Goal: Share content: Share content

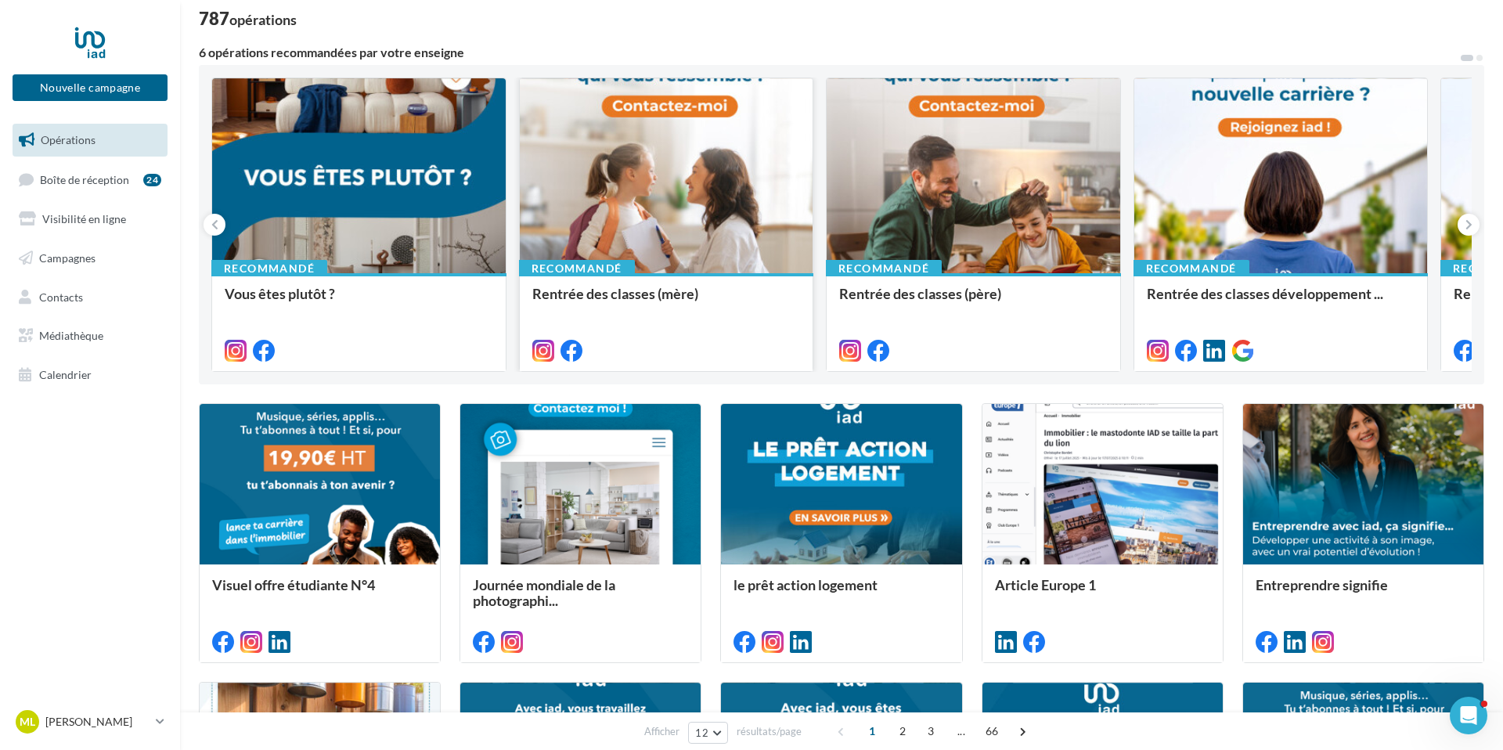
scroll to position [107, 0]
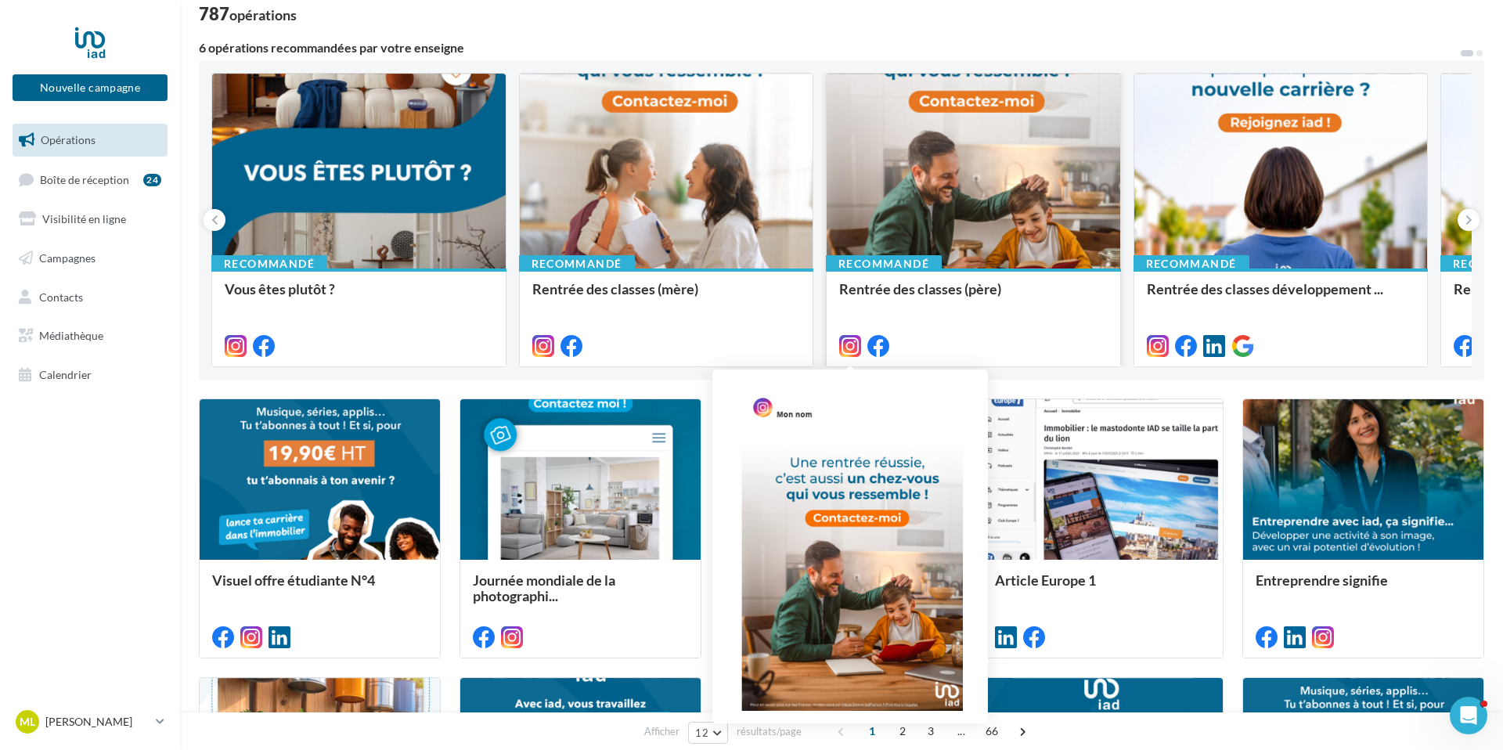
click at [853, 349] on icon at bounding box center [850, 346] width 22 height 22
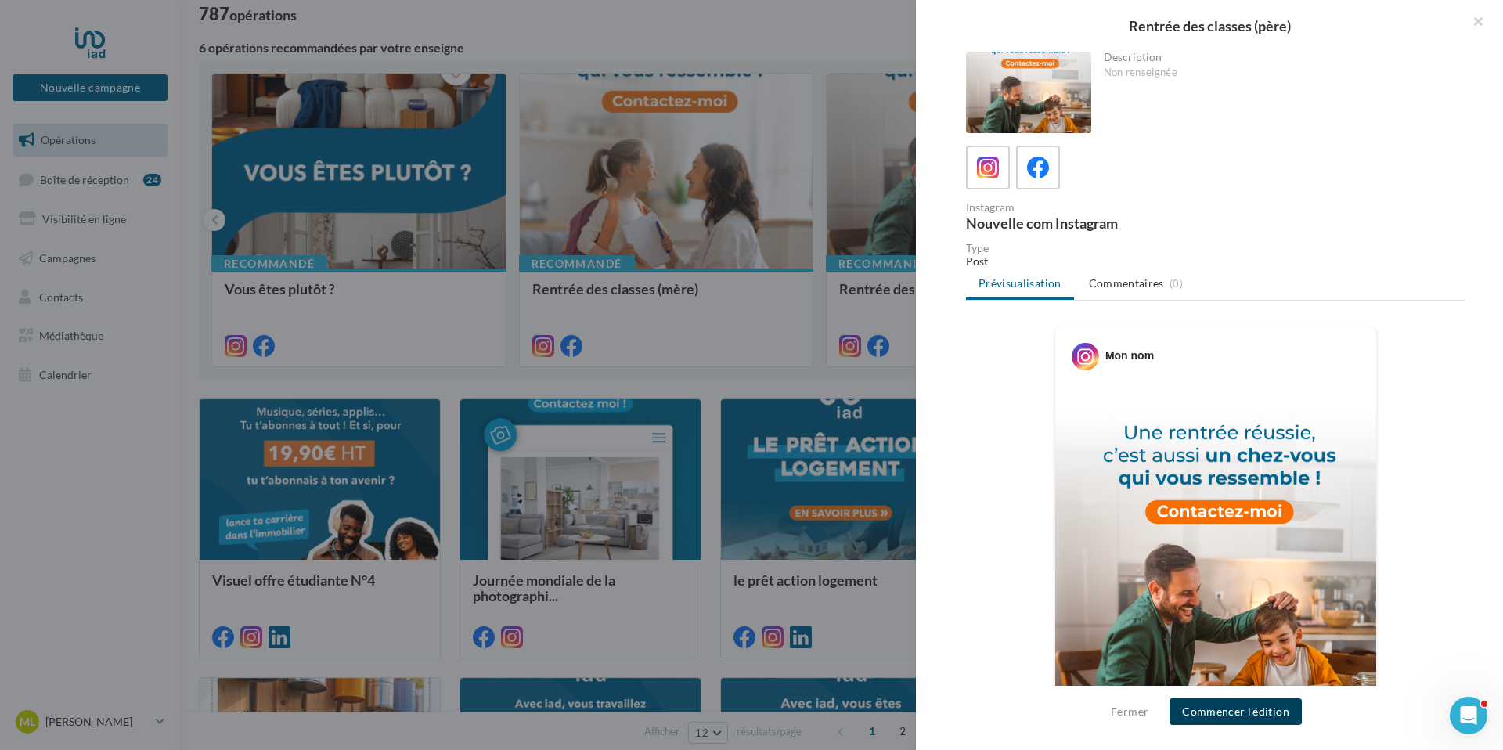
click at [1203, 708] on button "Commencer l'édition" at bounding box center [1235, 711] width 132 height 27
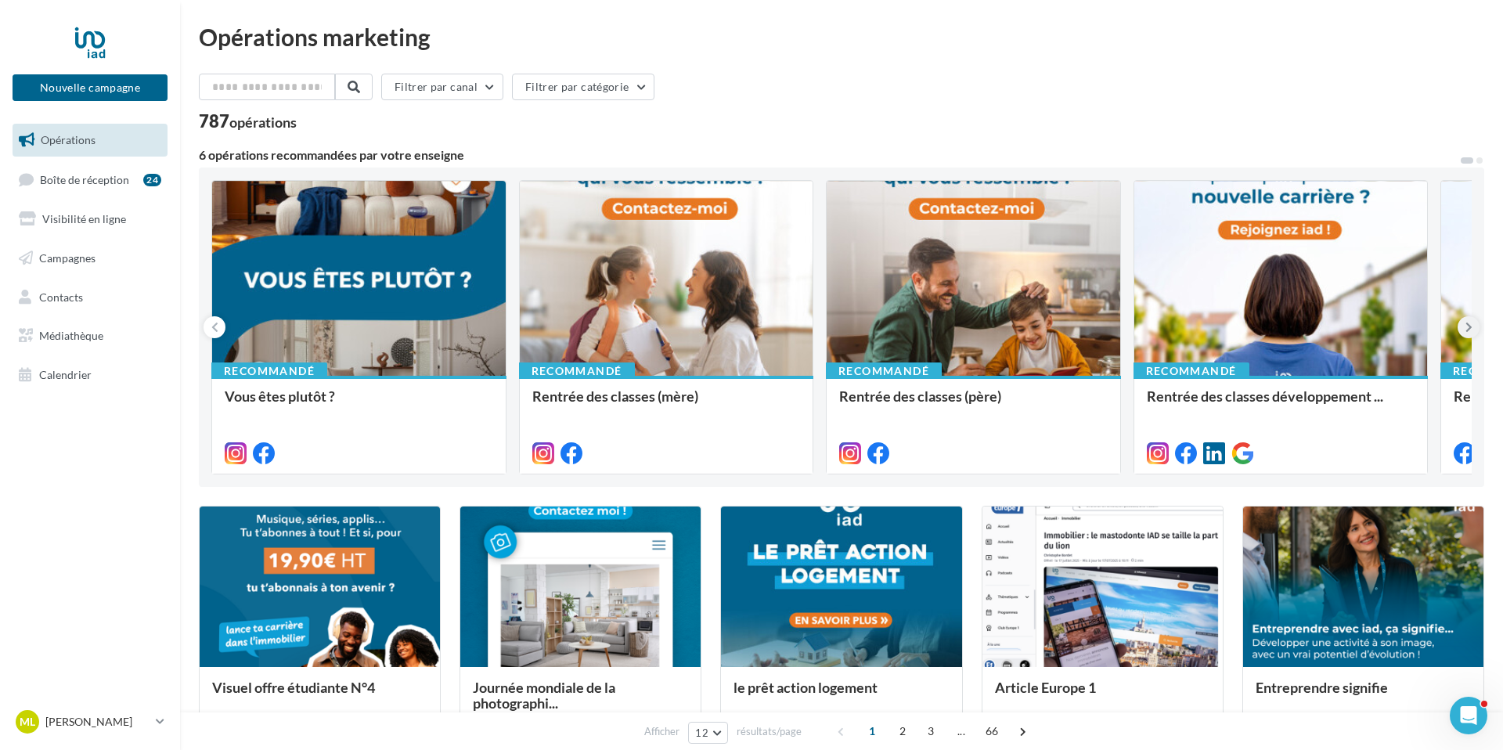
click at [1469, 333] on icon at bounding box center [1468, 327] width 7 height 16
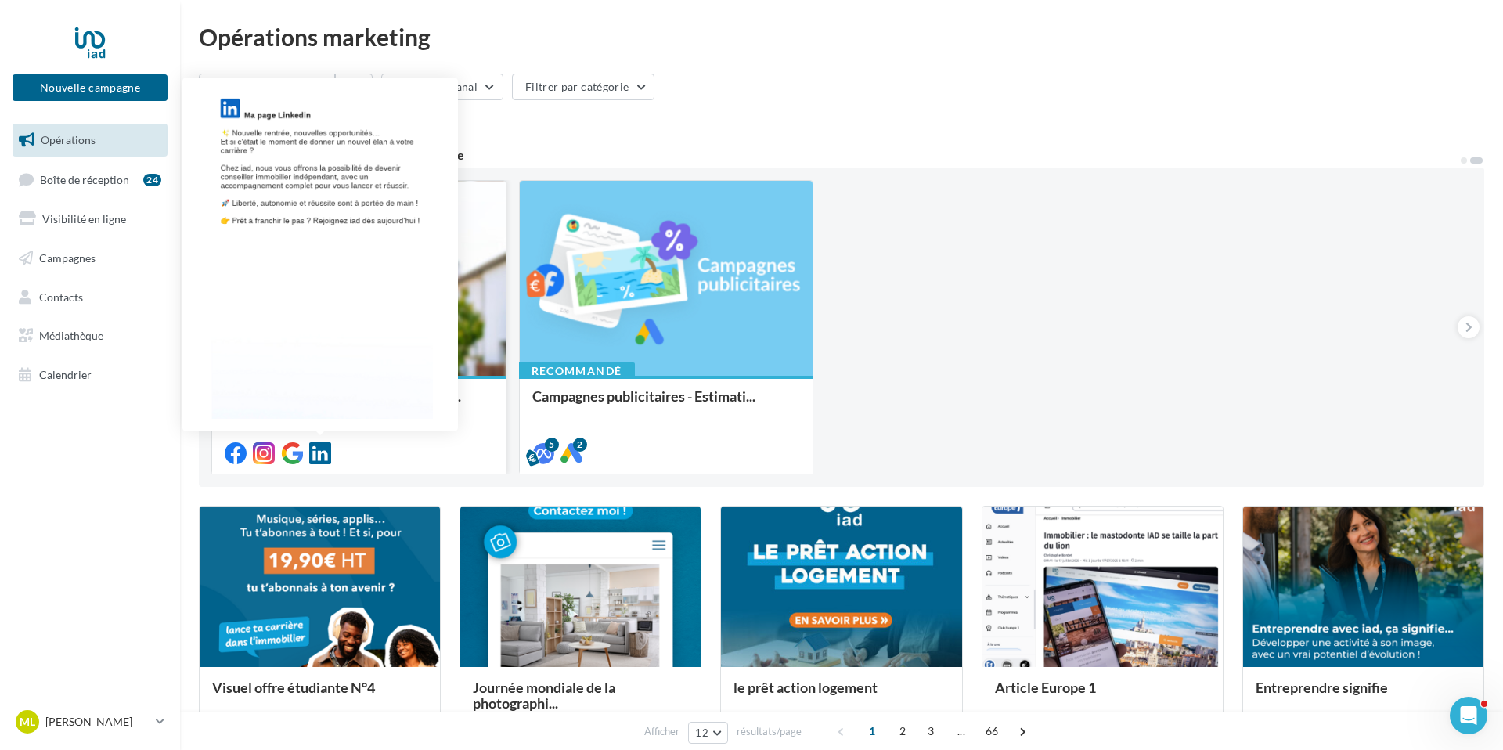
click at [319, 449] on icon at bounding box center [320, 453] width 22 height 22
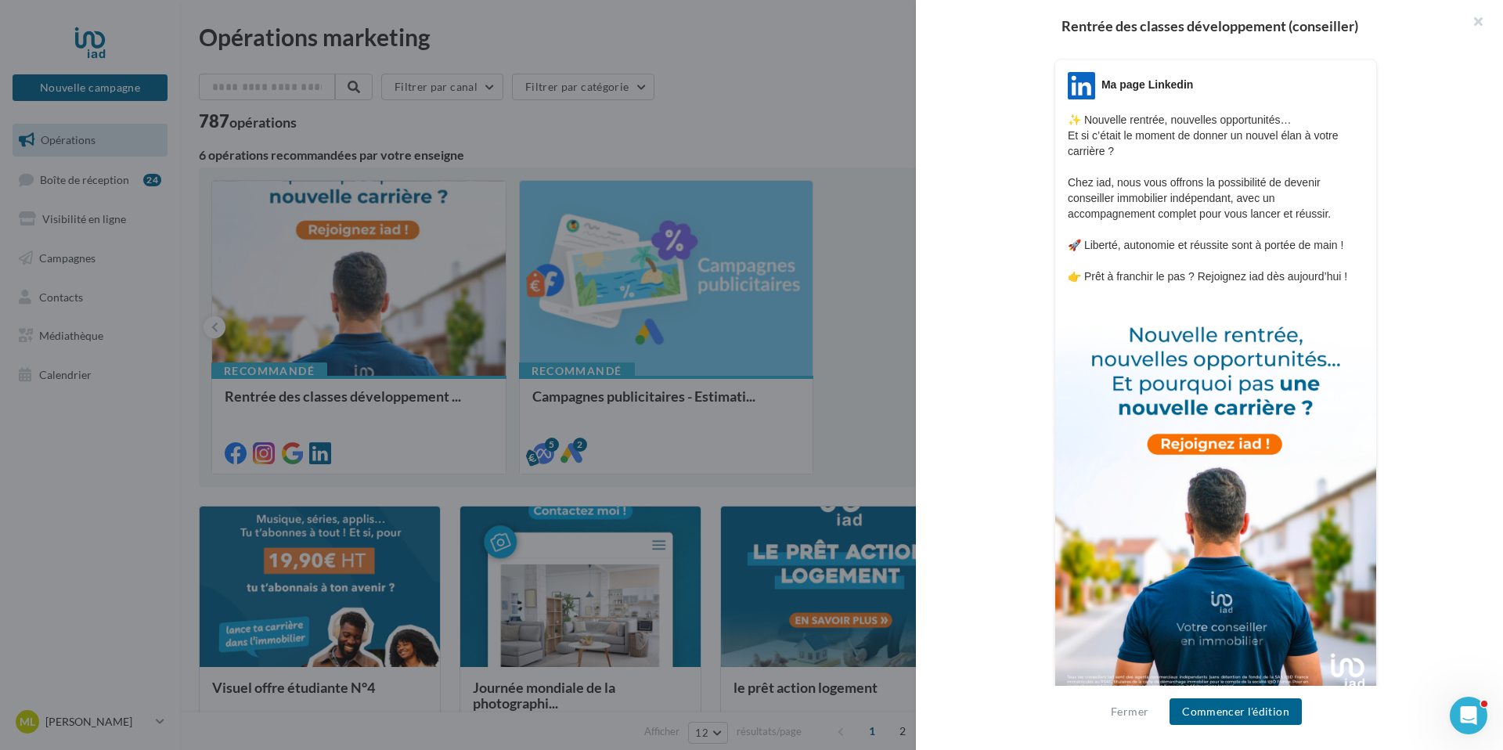
scroll to position [304, 0]
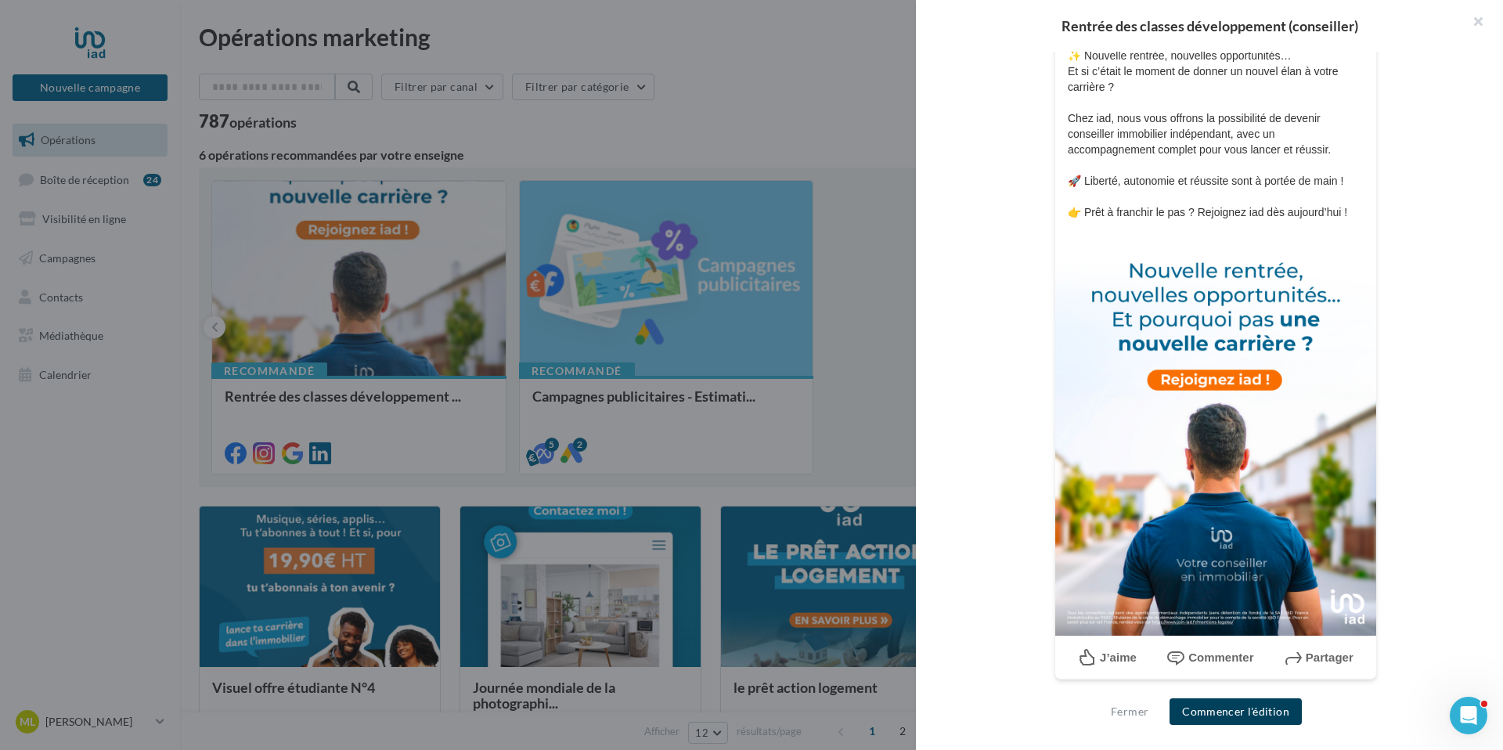
click at [1234, 709] on button "Commencer l'édition" at bounding box center [1235, 711] width 132 height 27
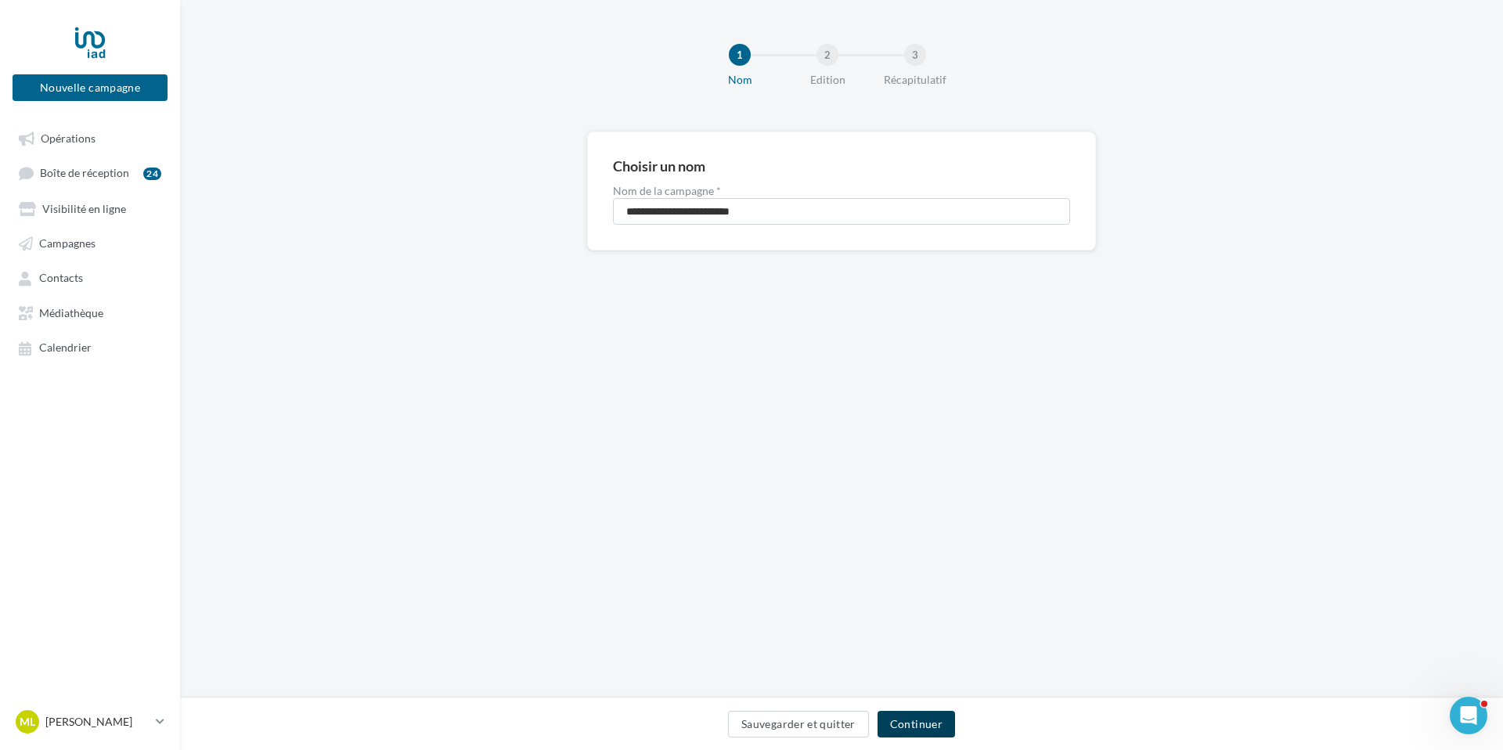
click at [929, 725] on button "Continuer" at bounding box center [915, 724] width 77 height 27
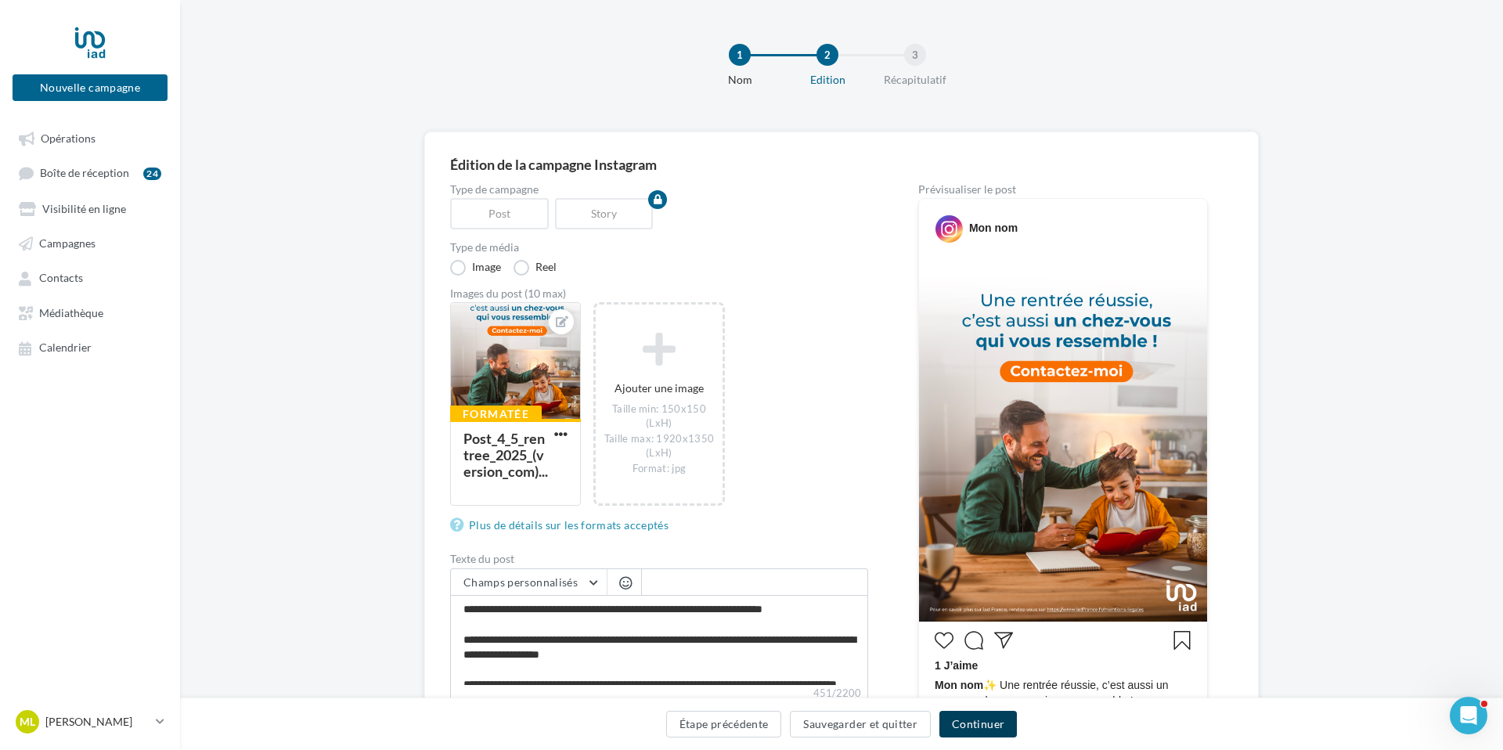
click at [973, 722] on button "Continuer" at bounding box center [977, 724] width 77 height 27
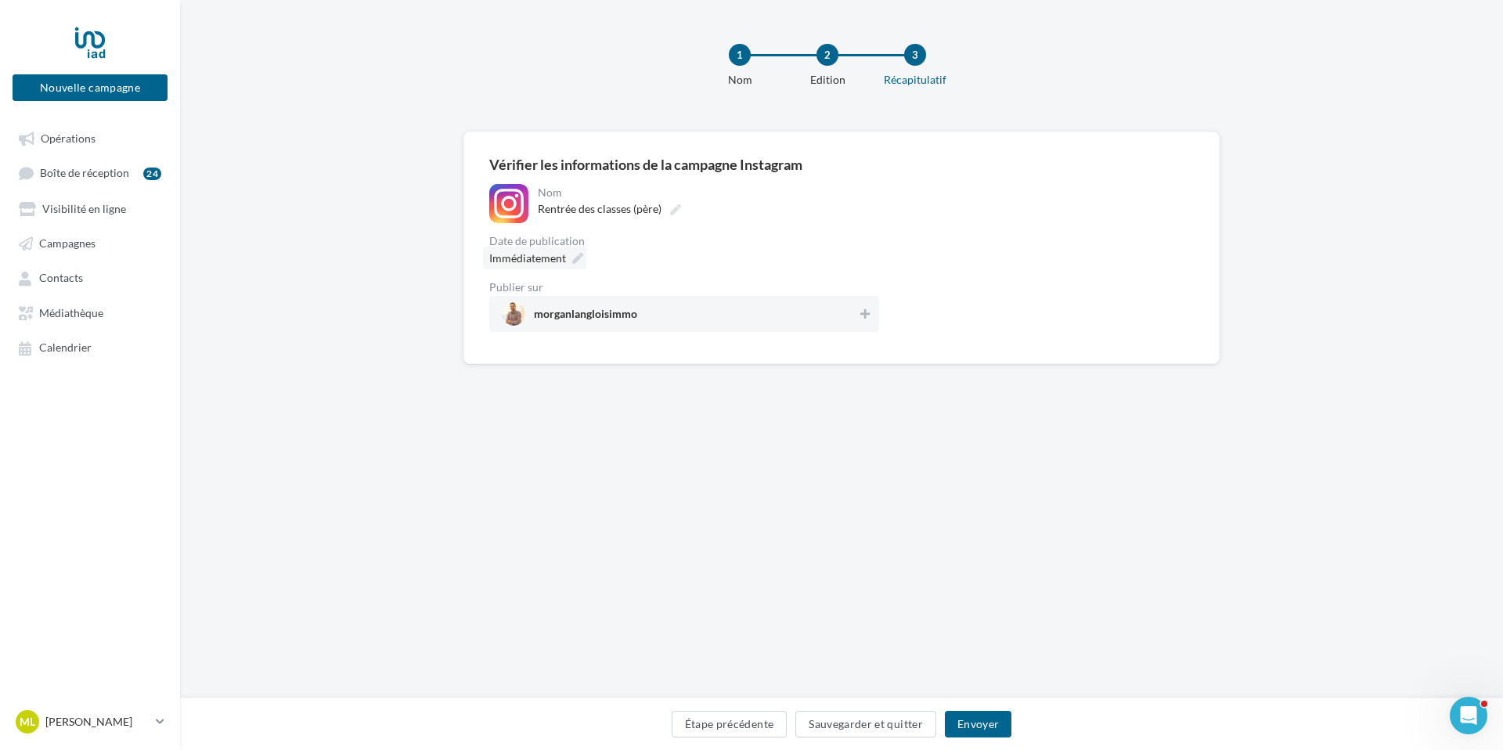
click at [574, 254] on icon at bounding box center [577, 258] width 11 height 11
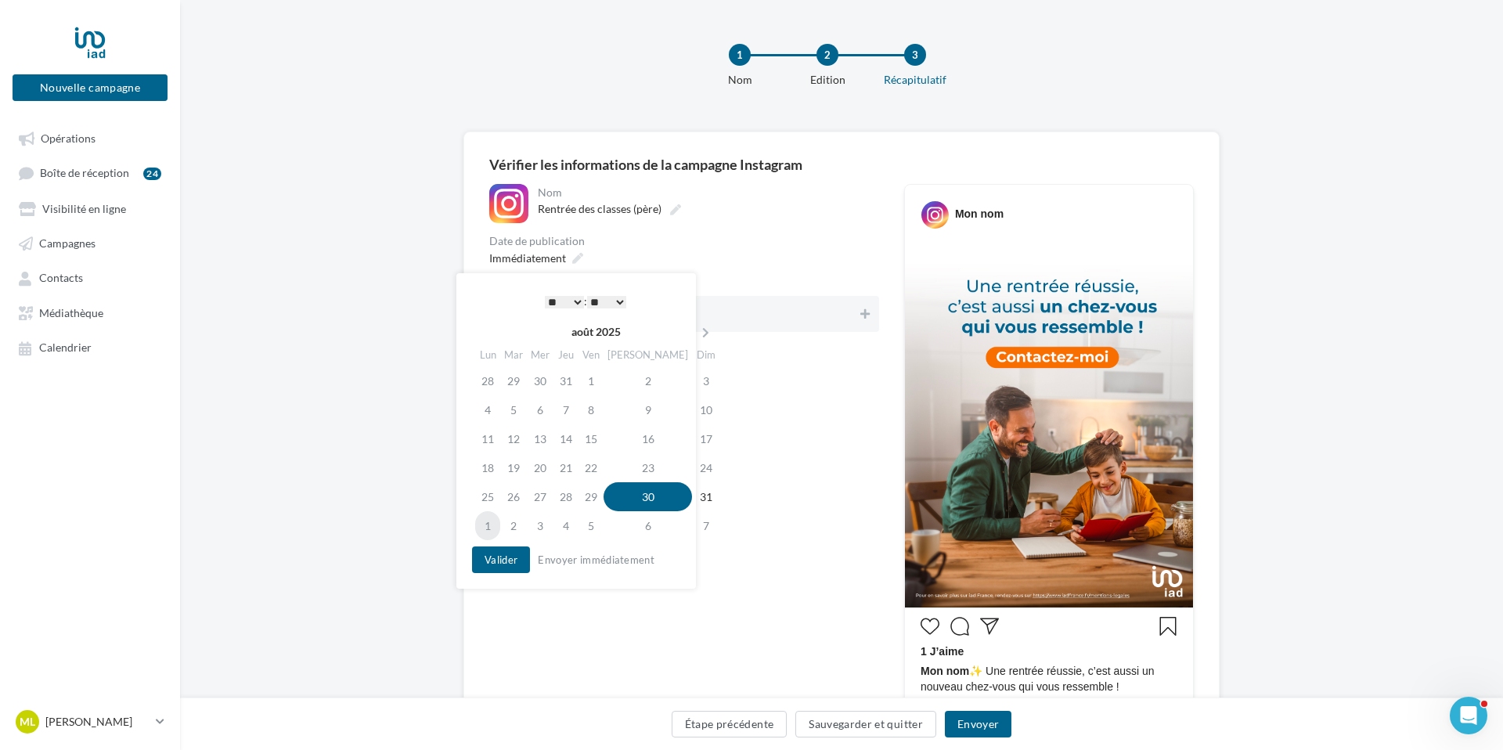
click at [497, 527] on td "1" at bounding box center [487, 525] width 25 height 29
click at [575, 299] on select "* * * * * * * * * * ** ** ** ** ** ** ** ** ** ** ** ** ** **" at bounding box center [564, 302] width 39 height 13
click at [610, 300] on select "** ** ** ** ** **" at bounding box center [606, 302] width 39 height 13
click at [506, 550] on button "Valider" at bounding box center [501, 559] width 58 height 27
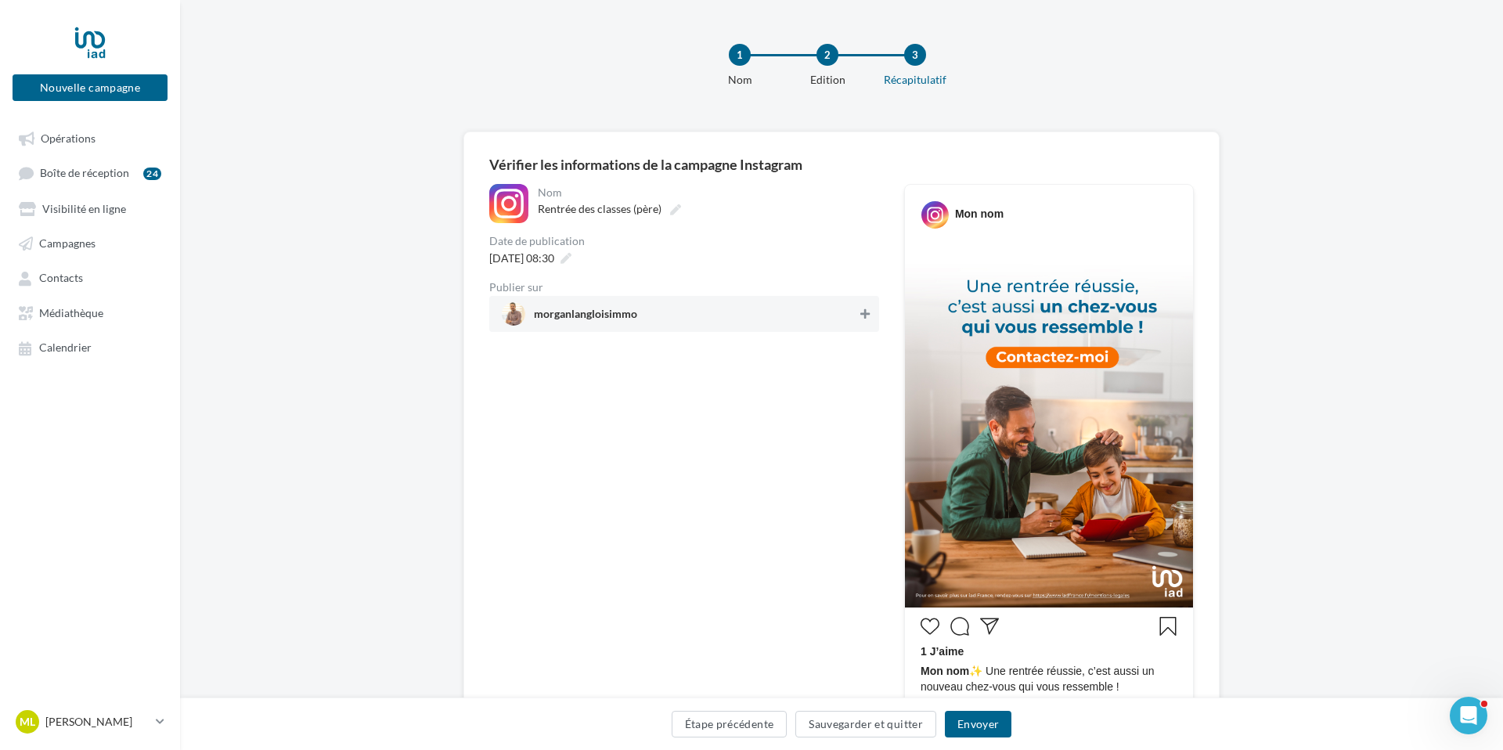
drag, startPoint x: 865, startPoint y: 319, endPoint x: 859, endPoint y: 326, distance: 9.6
click at [865, 319] on icon at bounding box center [864, 313] width 9 height 11
click at [980, 732] on button "Envoyer" at bounding box center [978, 724] width 67 height 27
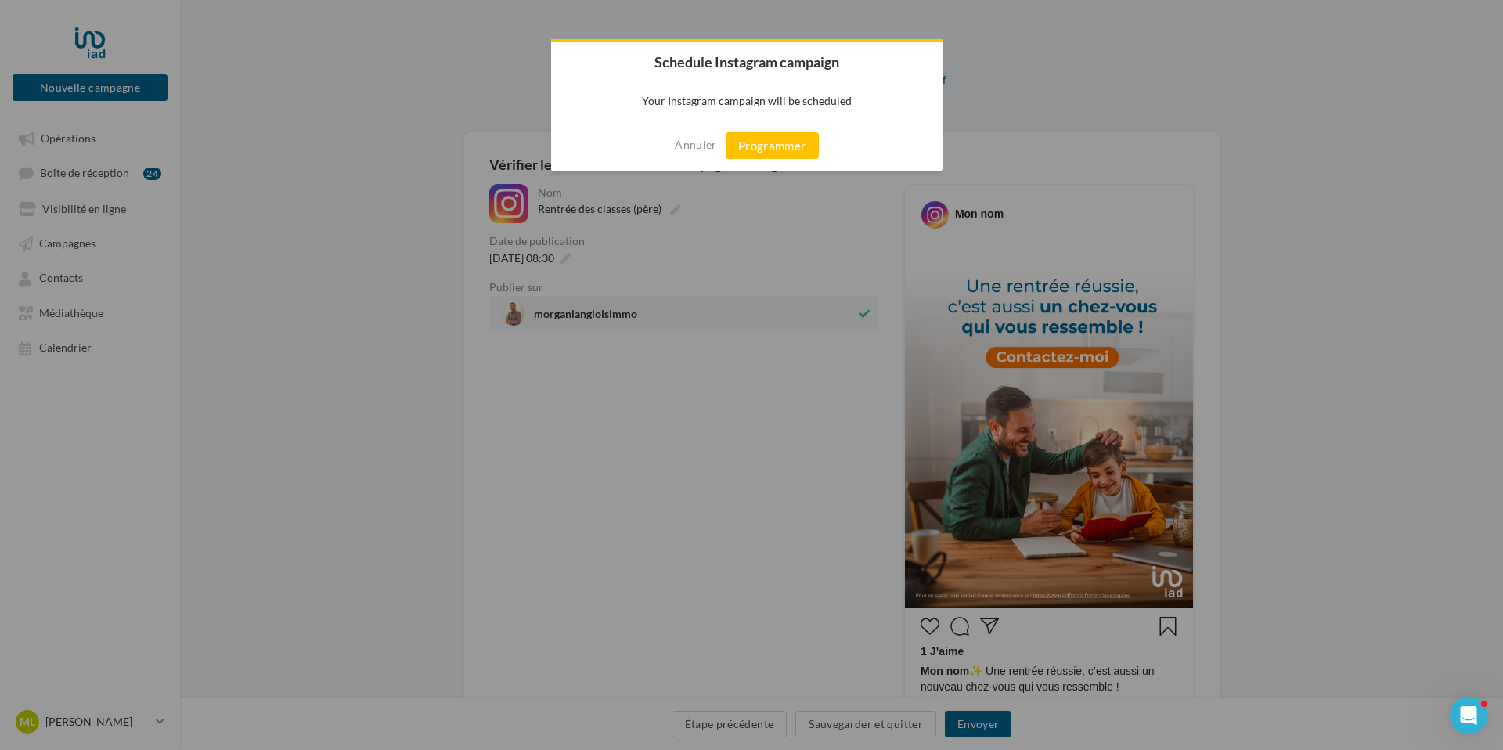
drag, startPoint x: 764, startPoint y: 139, endPoint x: 787, endPoint y: 166, distance: 35.5
click at [764, 141] on button "Programmer" at bounding box center [771, 145] width 93 height 27
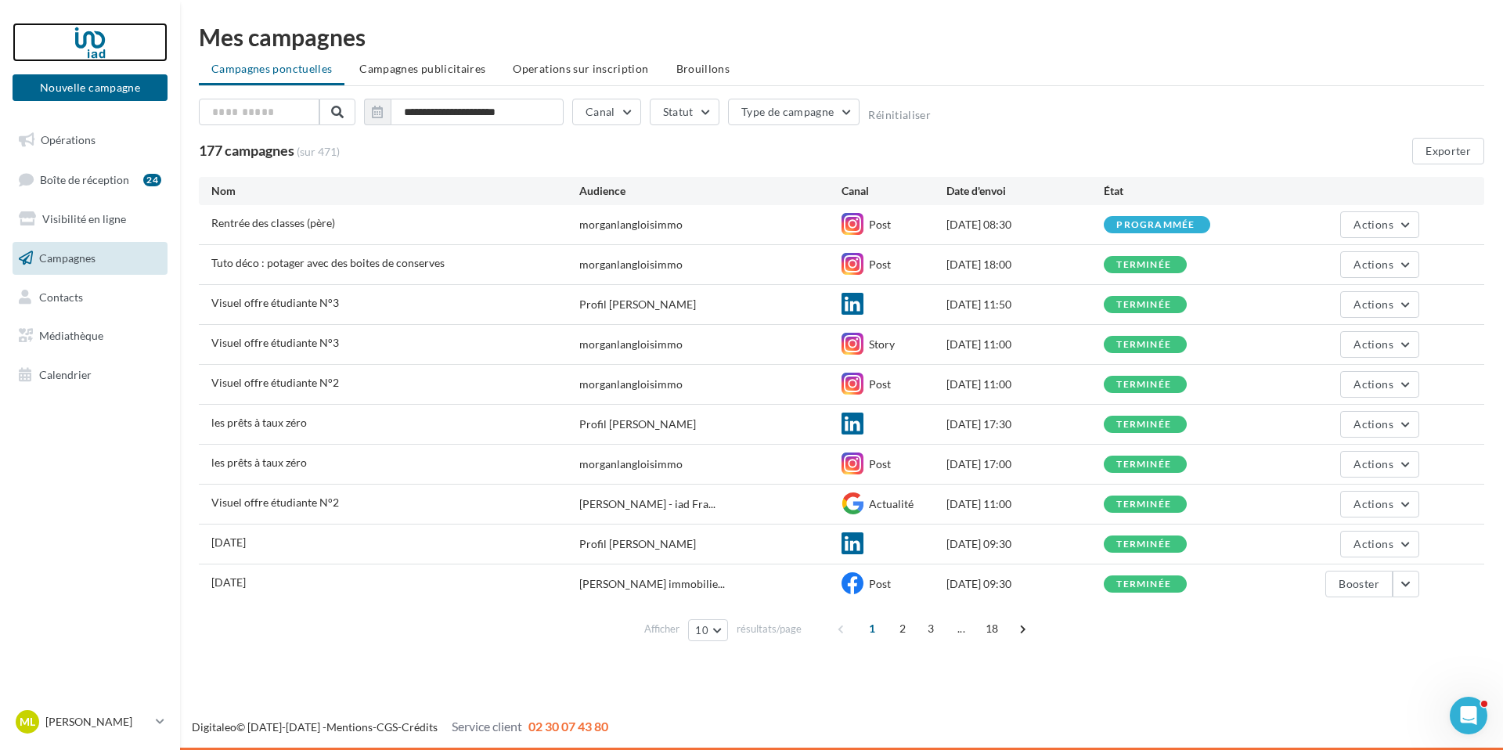
click at [103, 51] on div at bounding box center [89, 42] width 125 height 39
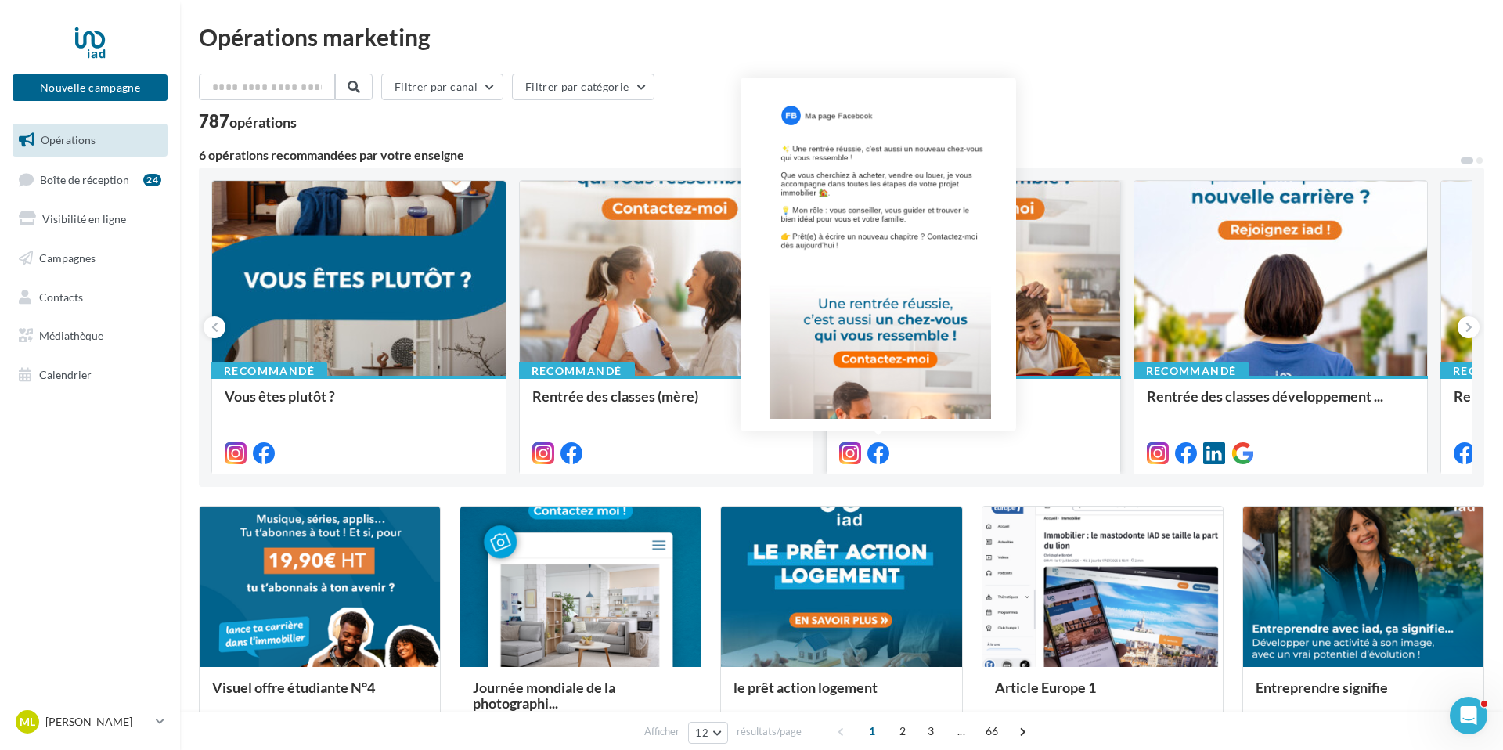
click at [876, 458] on icon at bounding box center [878, 453] width 22 height 22
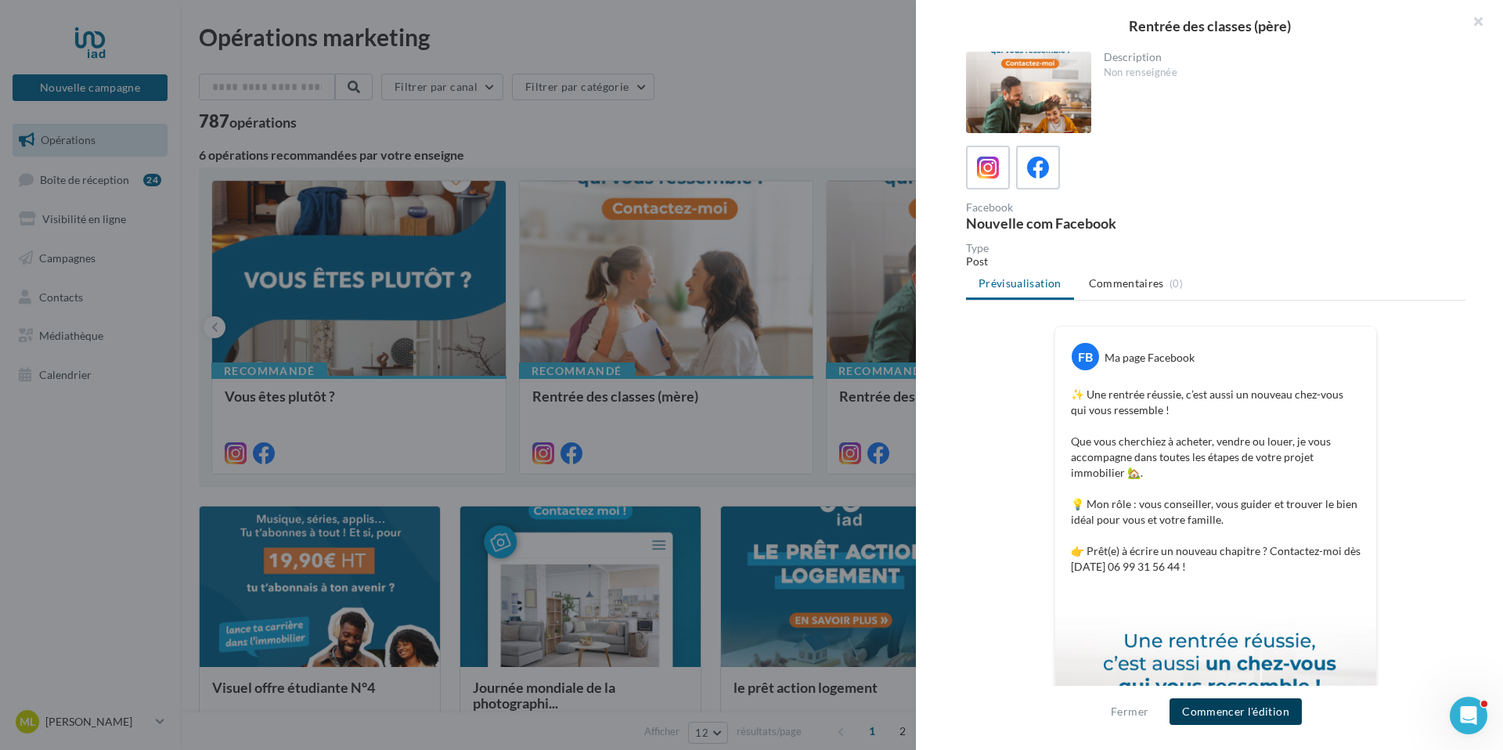
click at [1243, 718] on button "Commencer l'édition" at bounding box center [1235, 711] width 132 height 27
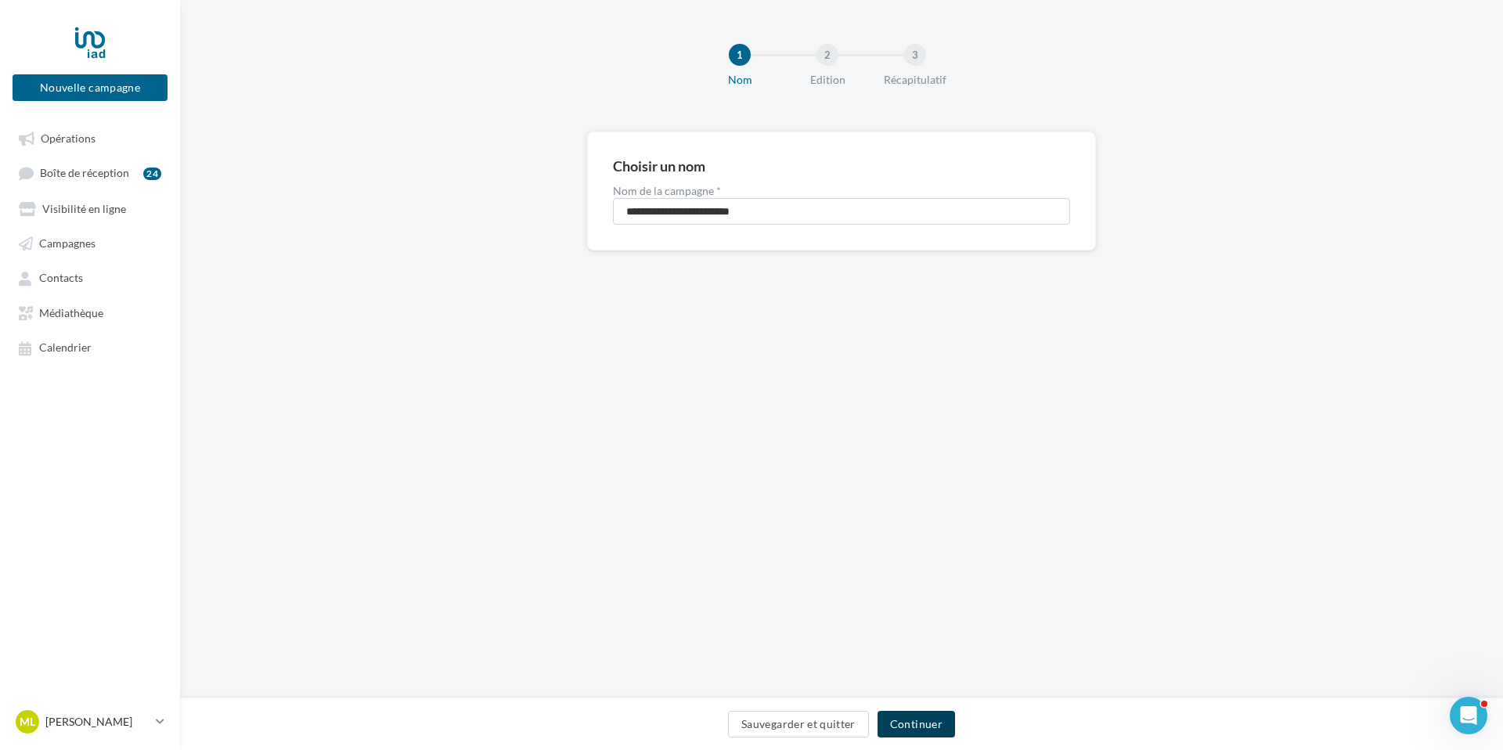
click at [948, 720] on button "Continuer" at bounding box center [915, 724] width 77 height 27
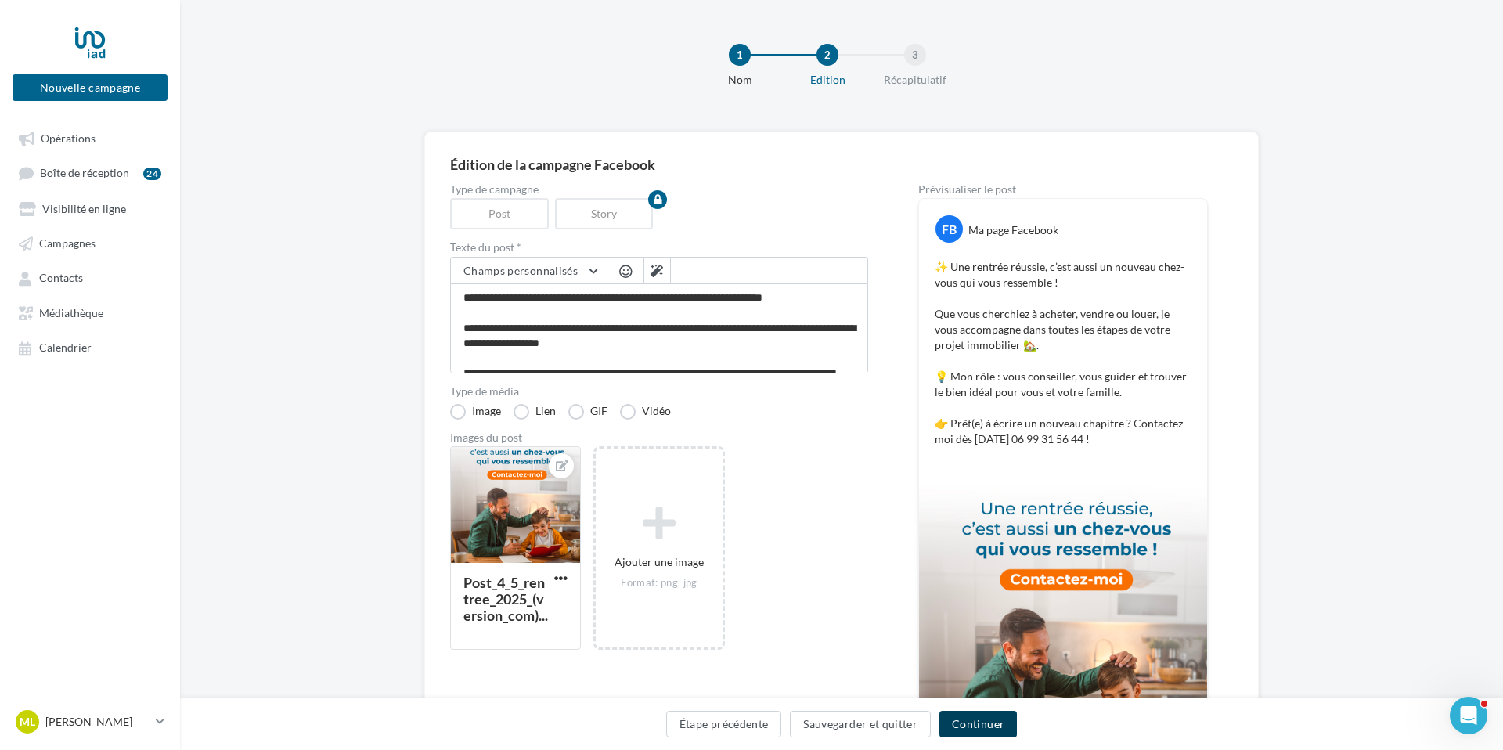
click at [972, 723] on button "Continuer" at bounding box center [977, 724] width 77 height 27
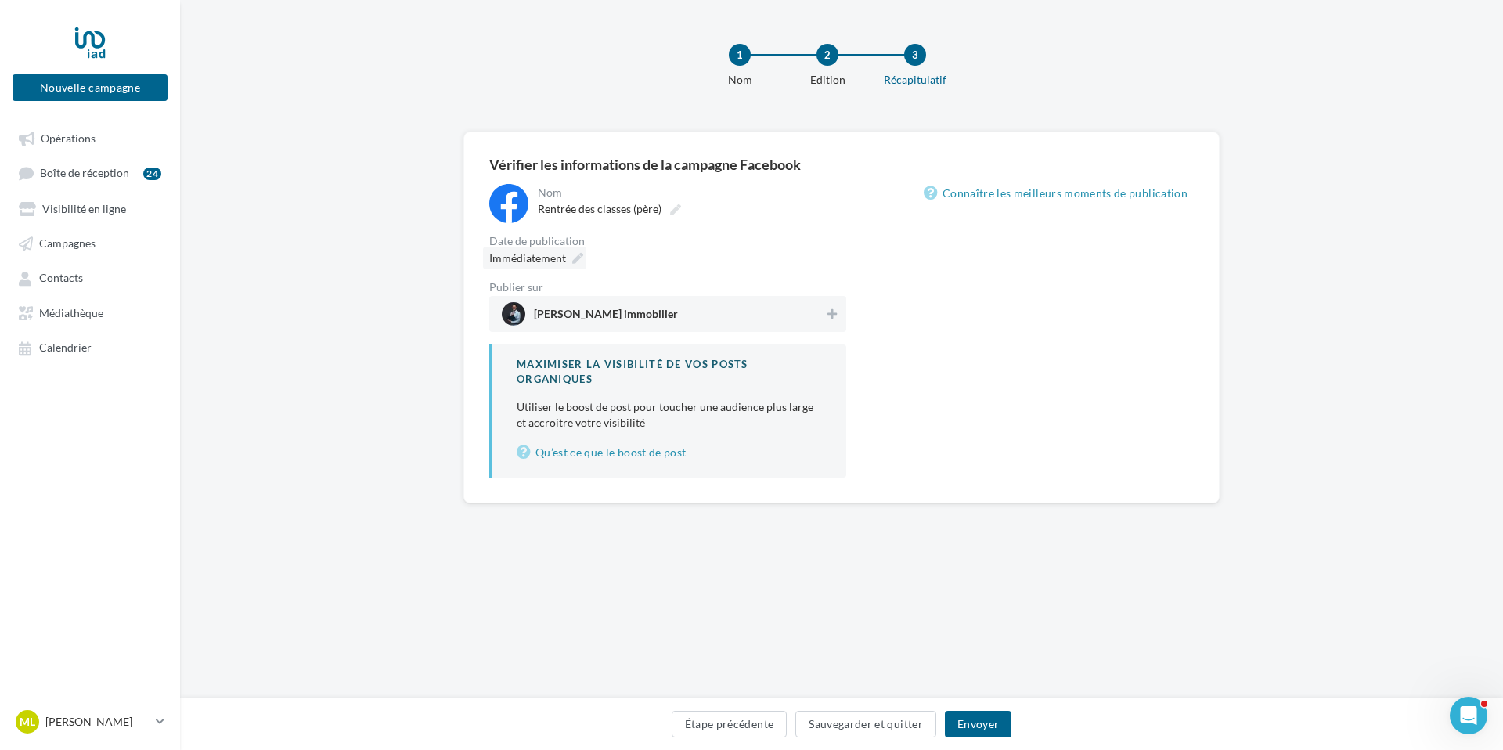
click at [573, 256] on icon at bounding box center [577, 258] width 11 height 11
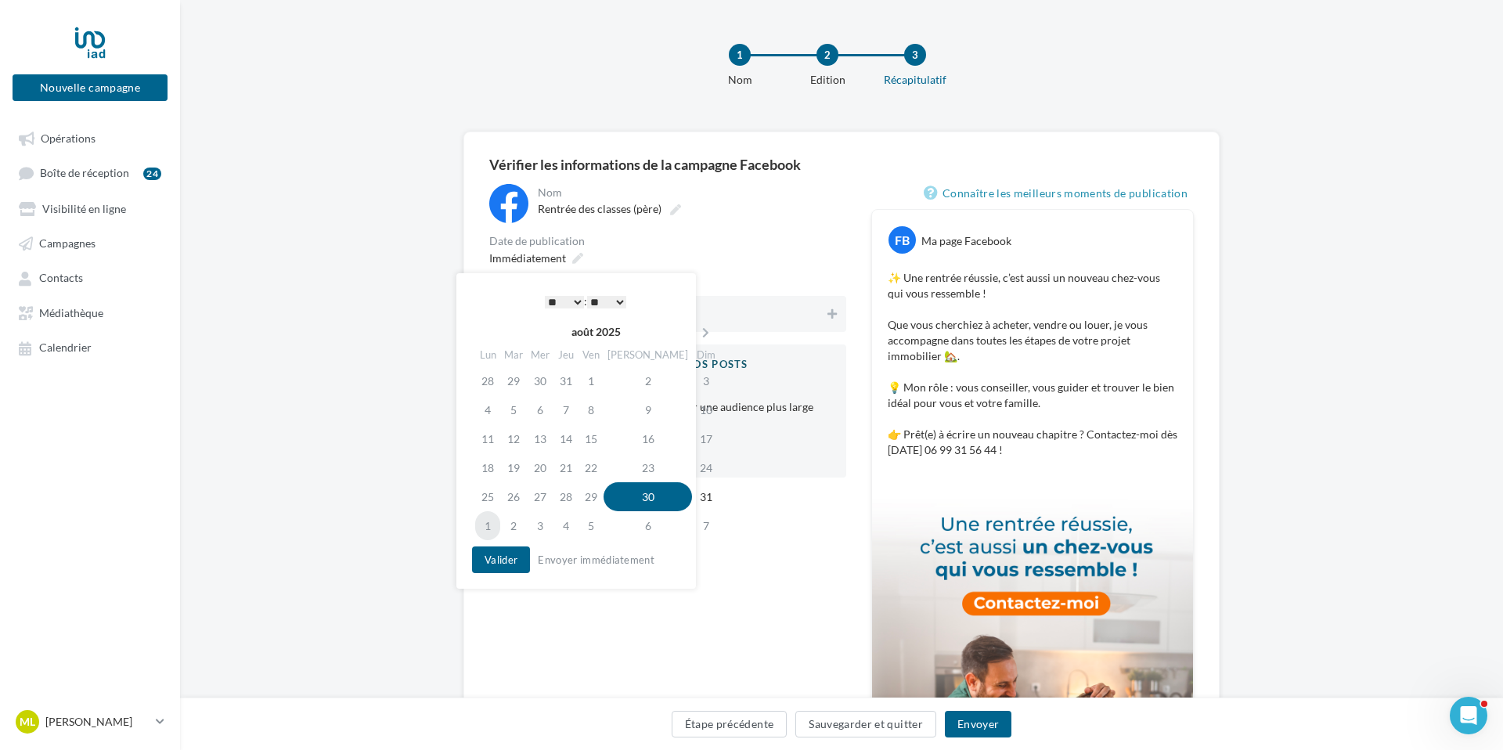
click at [491, 529] on td "1" at bounding box center [487, 525] width 25 height 29
click at [562, 301] on select "* * * * * * * * * * ** ** ** ** ** ** ** ** ** ** ** ** ** **" at bounding box center [564, 302] width 39 height 13
click at [599, 301] on select "** ** ** ** ** **" at bounding box center [606, 302] width 39 height 13
click at [524, 559] on button "Valider" at bounding box center [501, 559] width 58 height 27
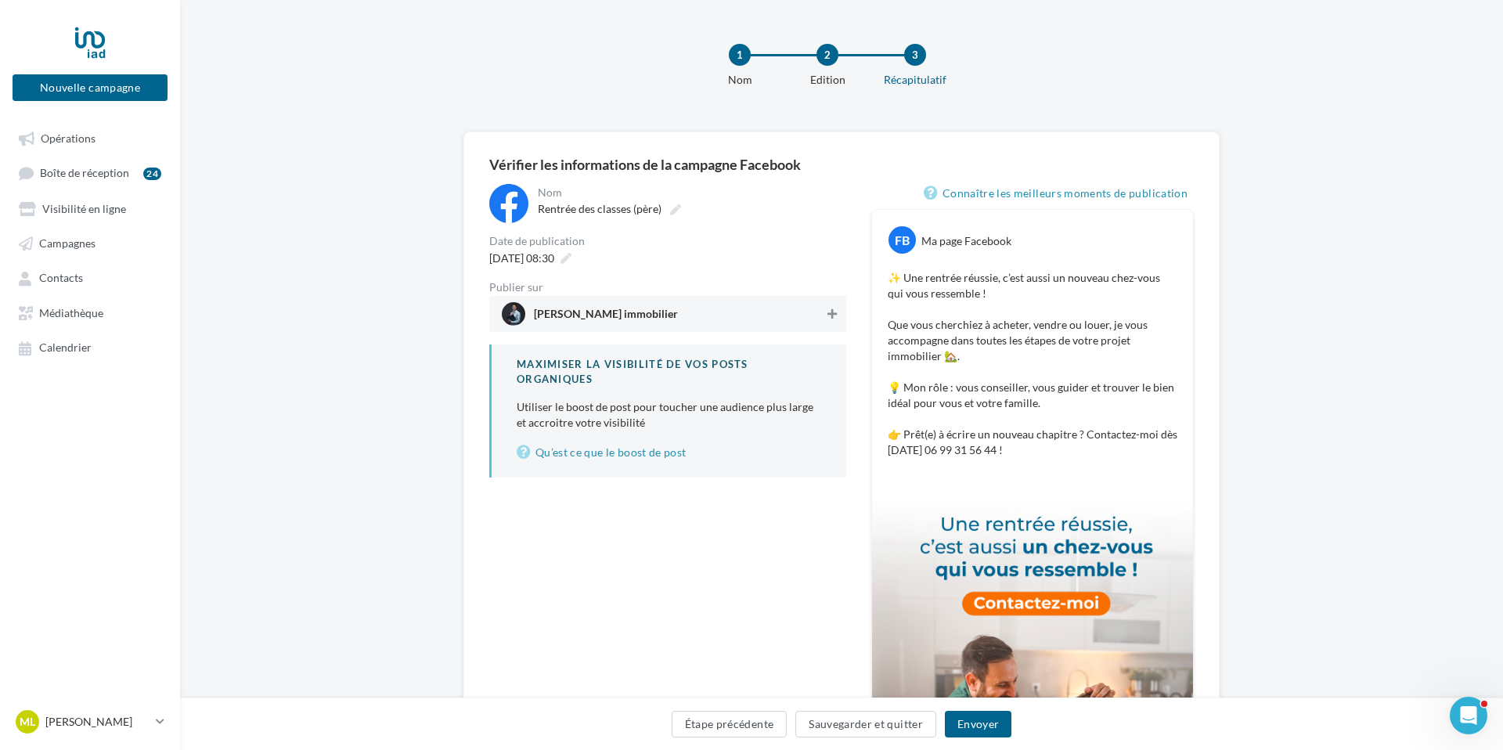
click at [826, 311] on button at bounding box center [832, 313] width 16 height 19
click at [968, 729] on button "Envoyer" at bounding box center [978, 724] width 67 height 27
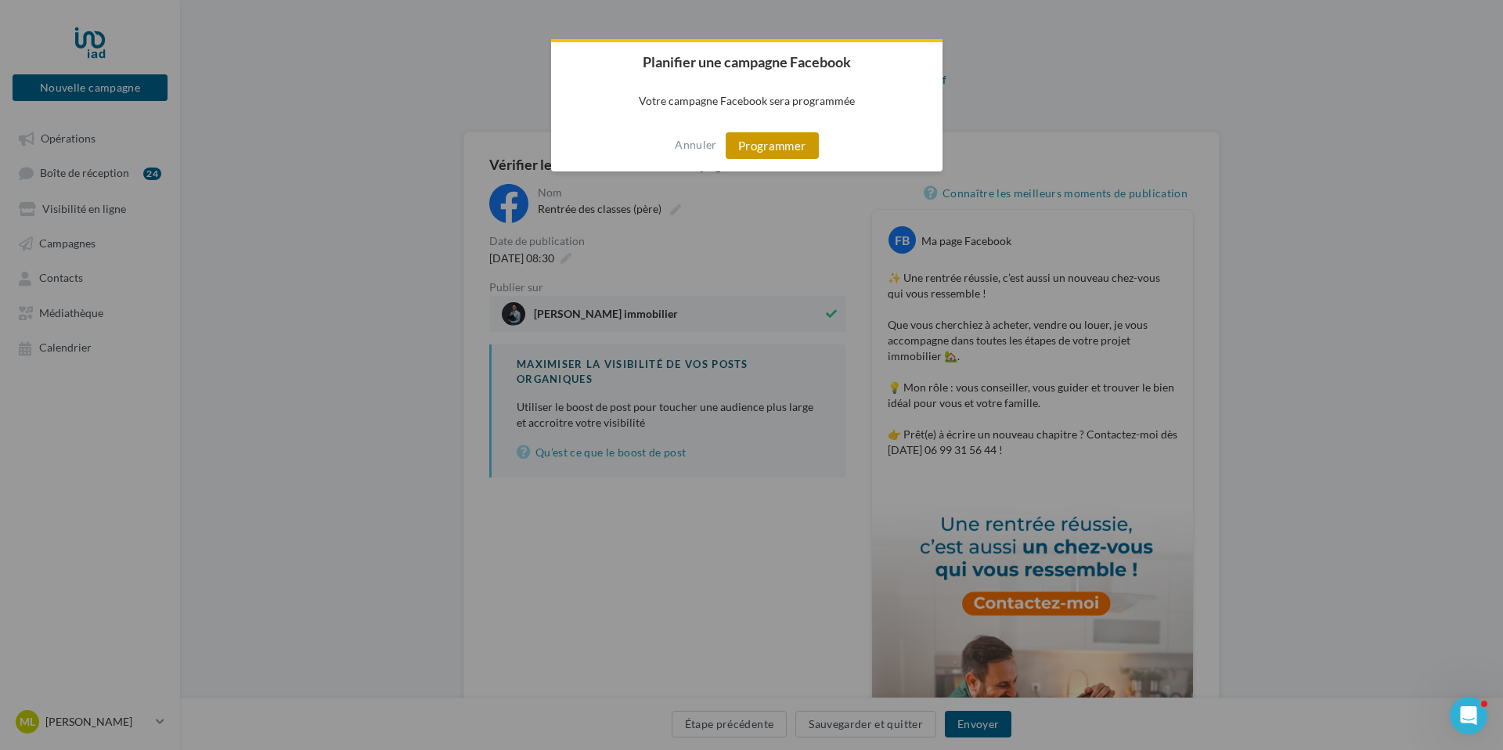
click at [803, 154] on button "Programmer" at bounding box center [771, 145] width 93 height 27
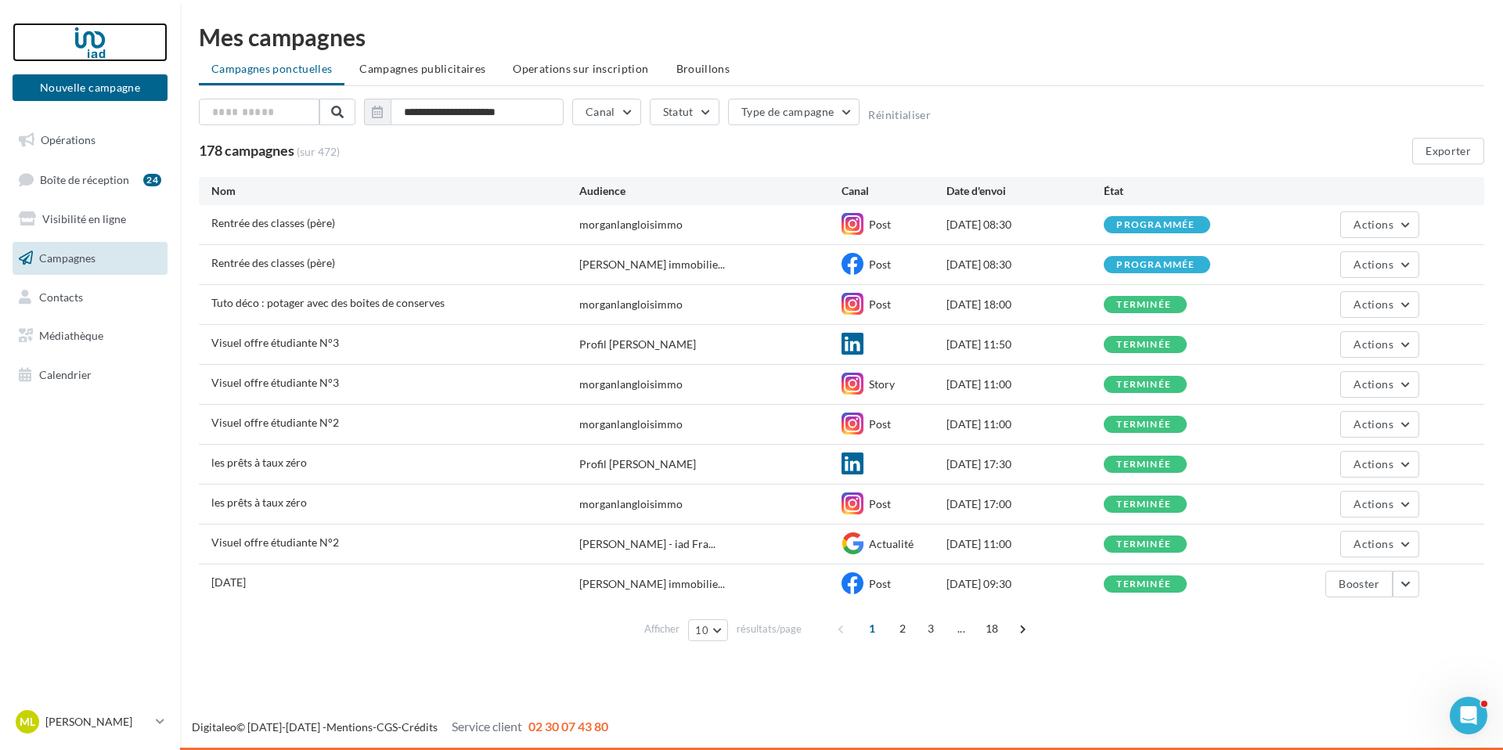
drag, startPoint x: 99, startPoint y: 39, endPoint x: 139, endPoint y: 36, distance: 40.8
click at [98, 39] on div at bounding box center [89, 42] width 125 height 39
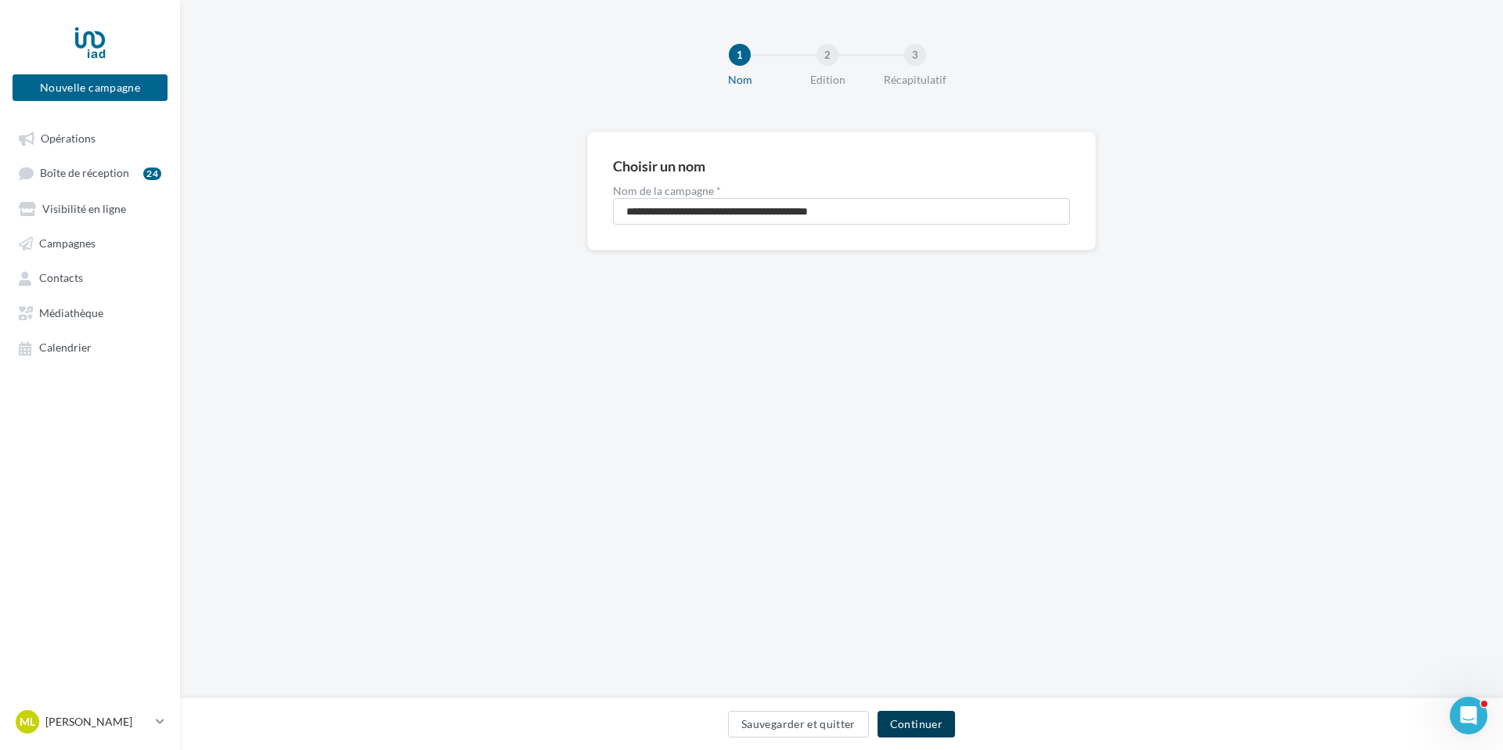
click at [932, 721] on button "Continuer" at bounding box center [915, 724] width 77 height 27
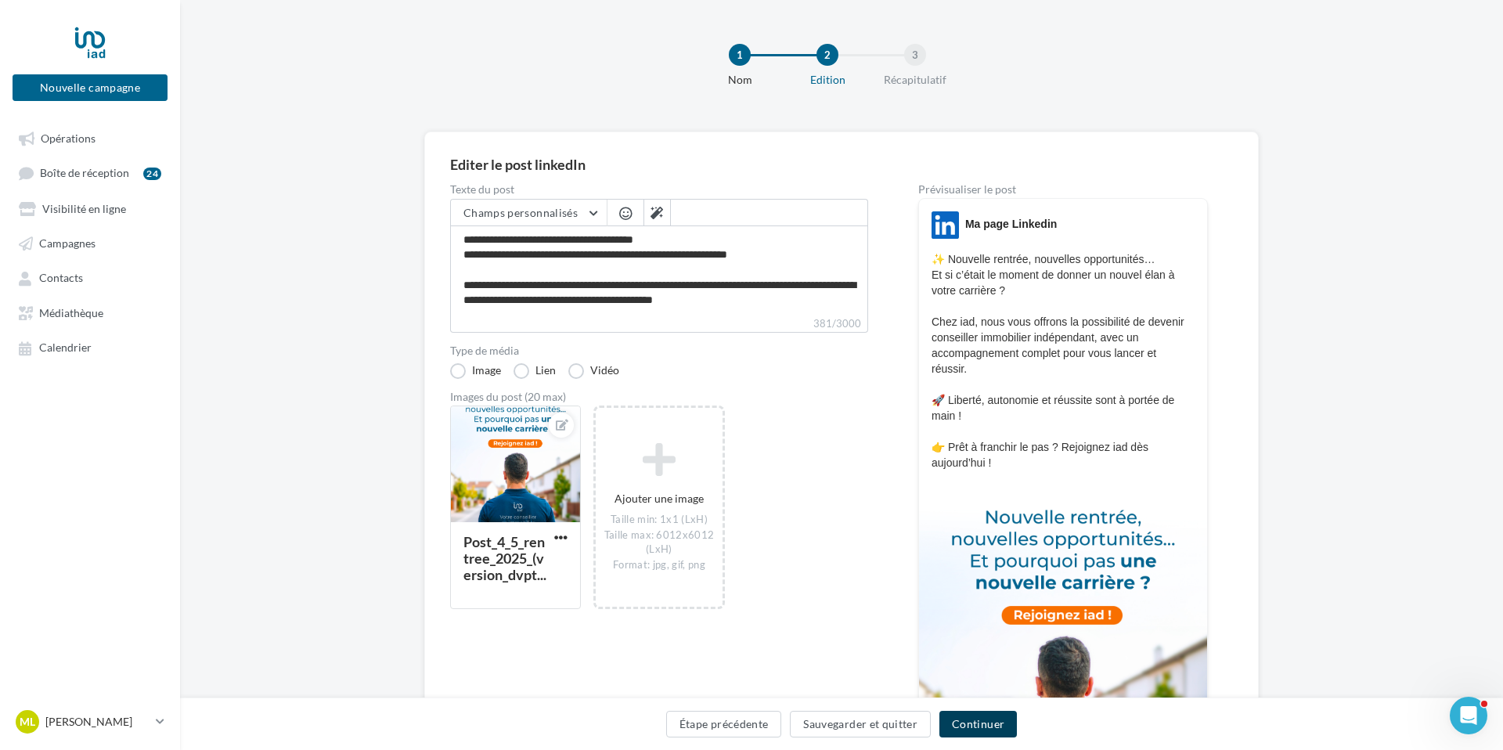
click at [991, 729] on button "Continuer" at bounding box center [977, 724] width 77 height 27
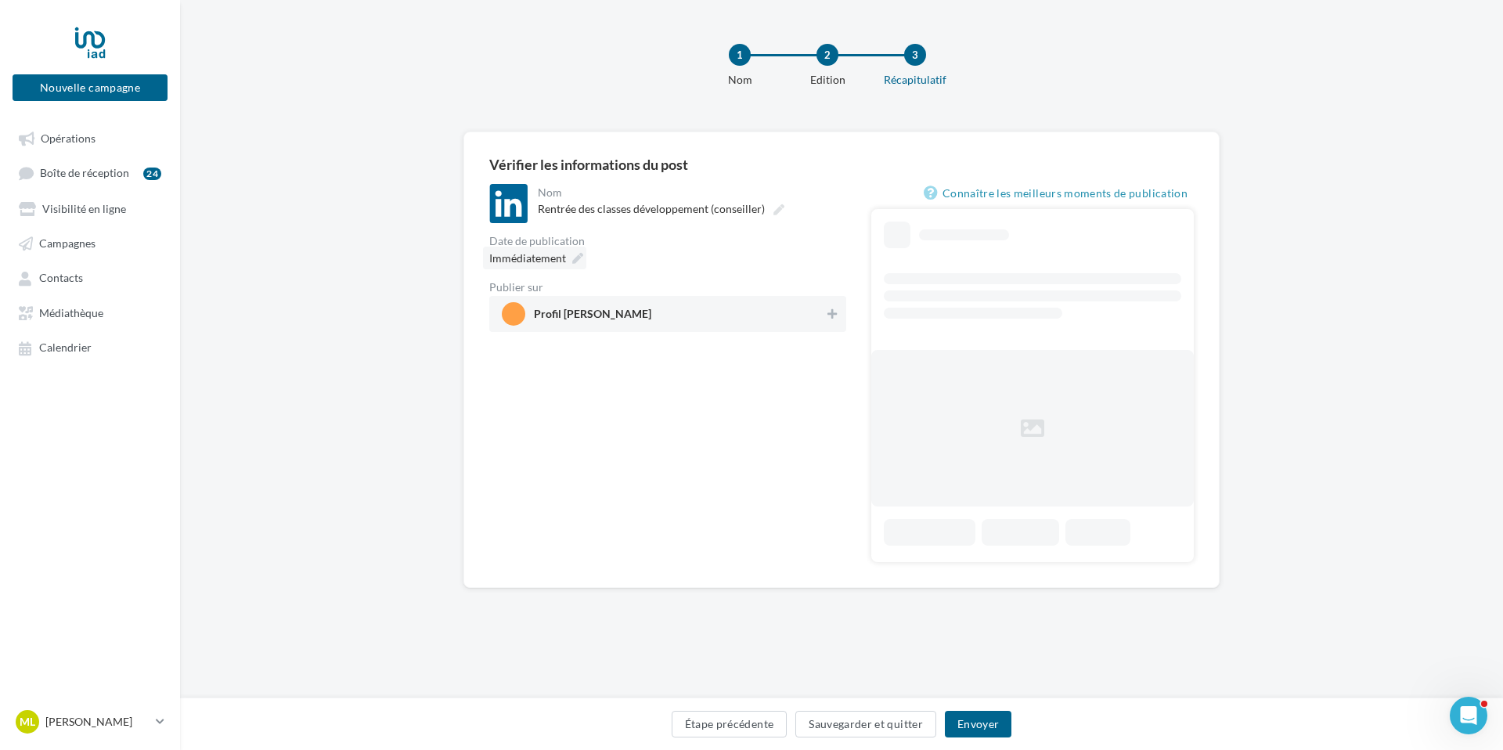
click at [572, 259] on icon at bounding box center [577, 258] width 11 height 11
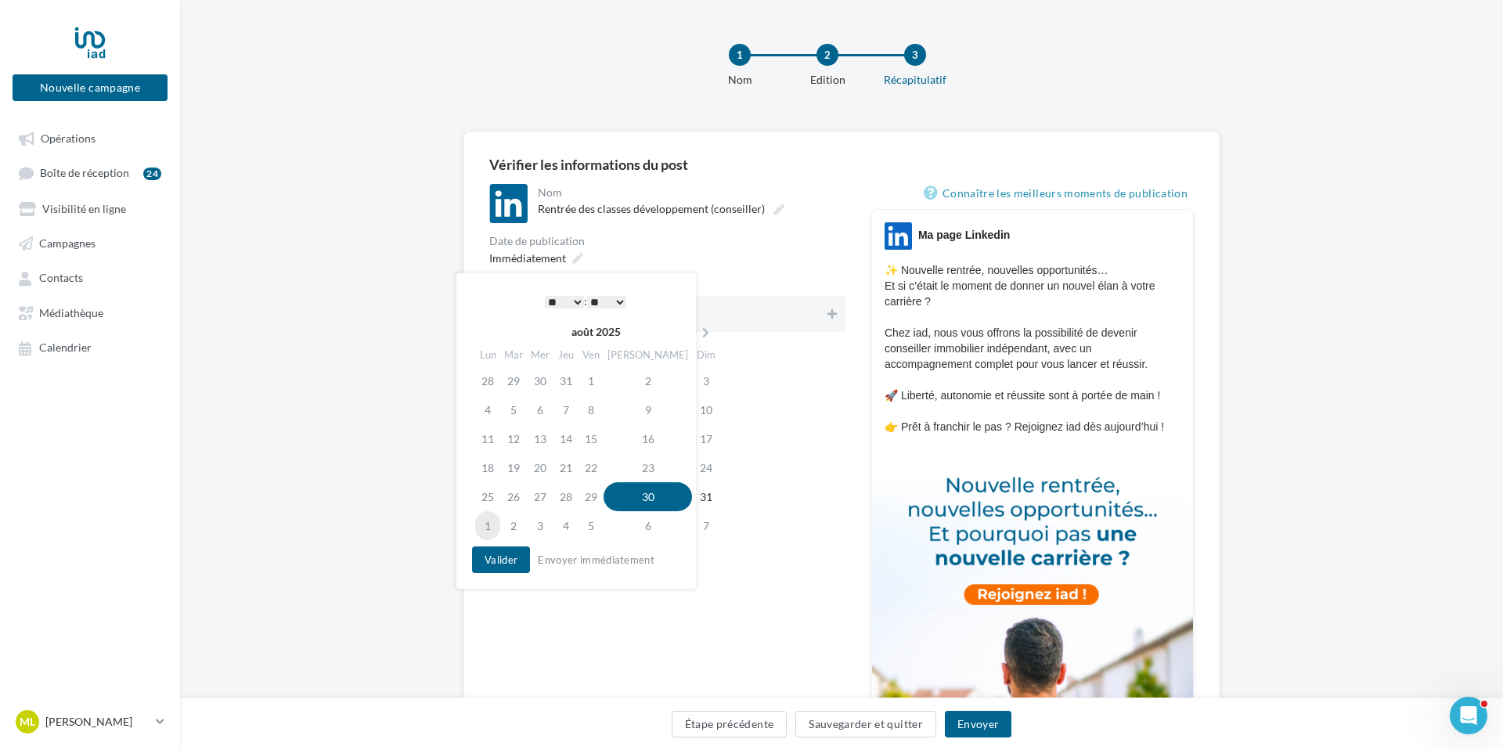
click at [489, 522] on td "1" at bounding box center [487, 525] width 25 height 29
click at [564, 296] on select "* * * * * * * * * * ** ** ** ** ** ** ** ** ** ** ** ** ** **" at bounding box center [564, 302] width 39 height 13
click at [523, 560] on button "Valider" at bounding box center [501, 559] width 58 height 27
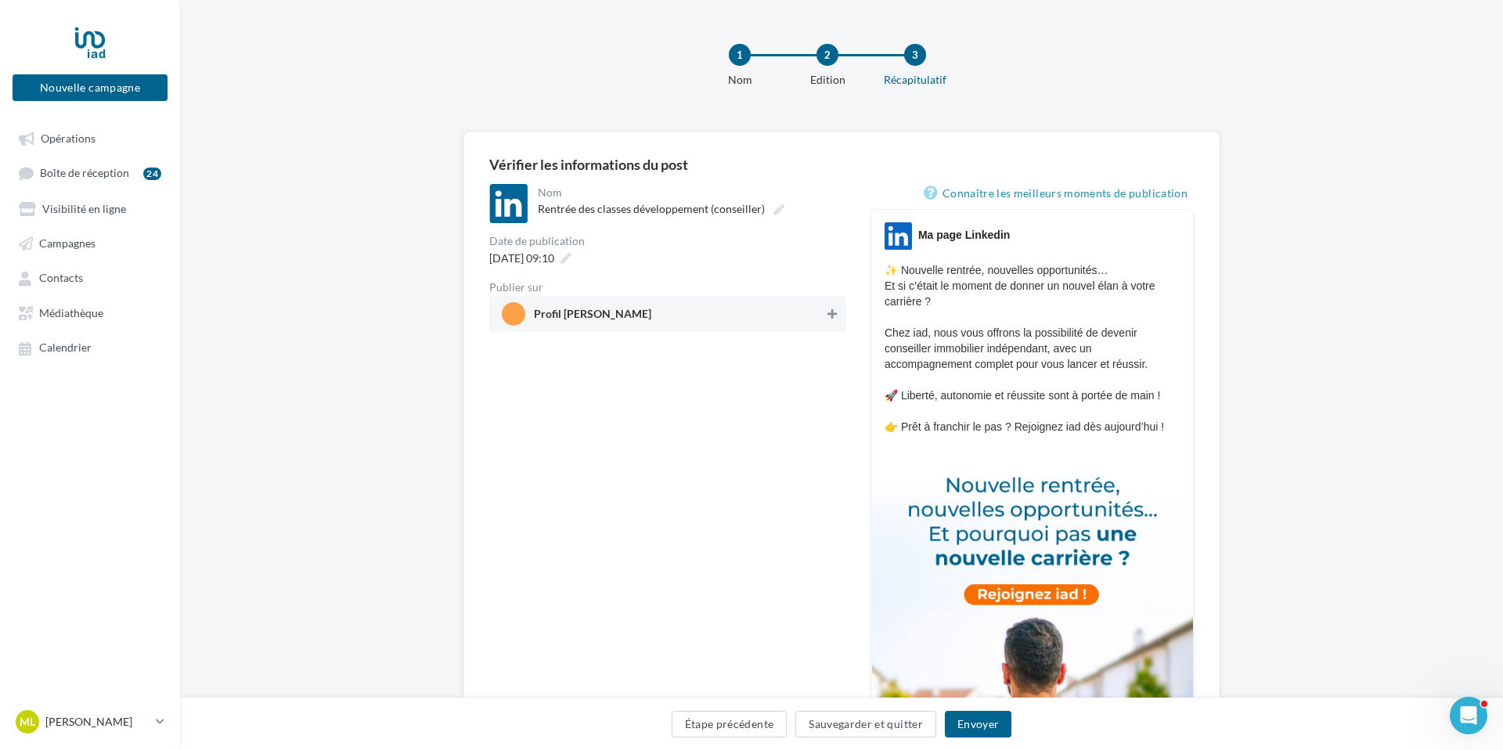
drag, startPoint x: 839, startPoint y: 316, endPoint x: 844, endPoint y: 329, distance: 14.4
click at [839, 316] on button at bounding box center [832, 313] width 16 height 19
drag, startPoint x: 984, startPoint y: 719, endPoint x: 979, endPoint y: 641, distance: 78.4
click at [984, 719] on button "Envoyer" at bounding box center [978, 724] width 67 height 27
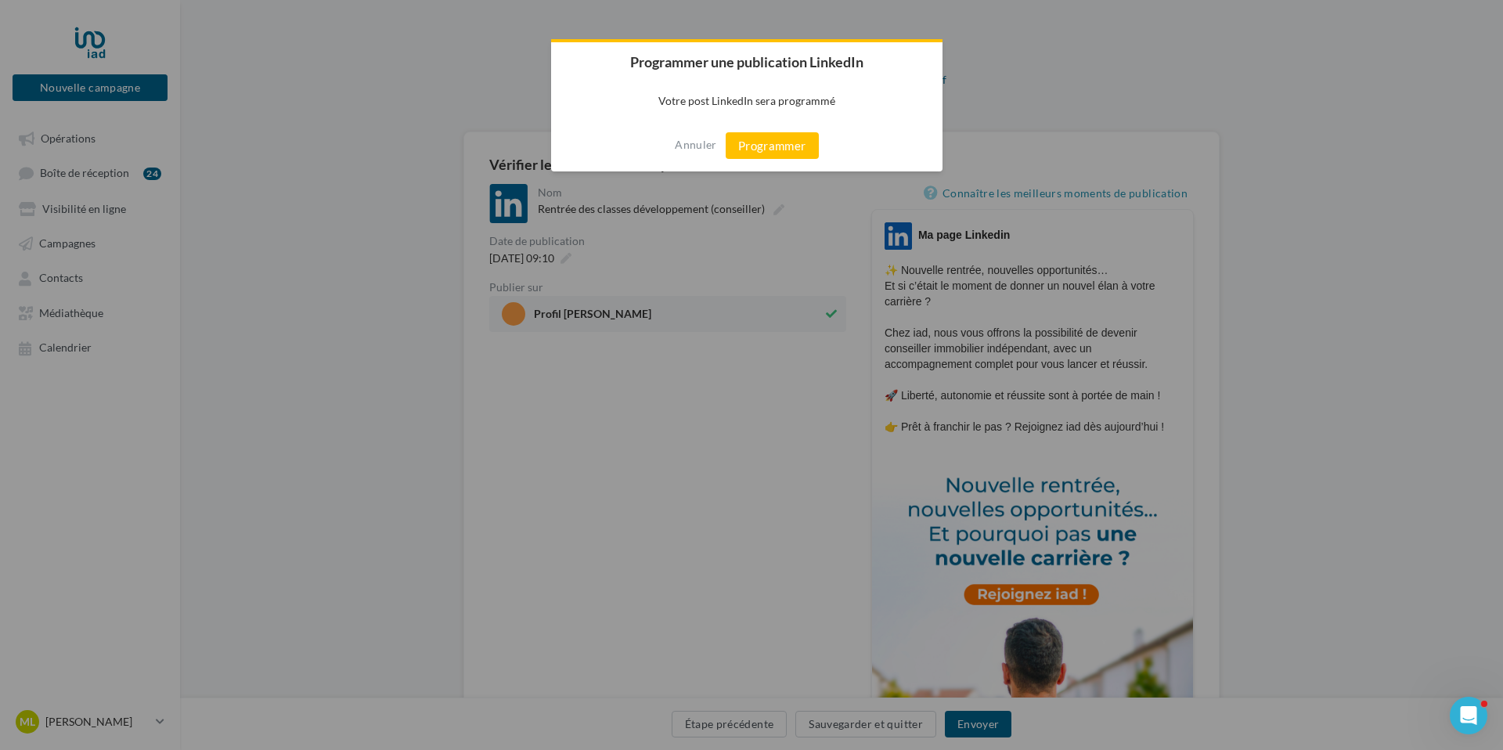
drag, startPoint x: 768, startPoint y: 149, endPoint x: 780, endPoint y: 171, distance: 25.2
click at [768, 149] on button "Programmer" at bounding box center [771, 145] width 93 height 27
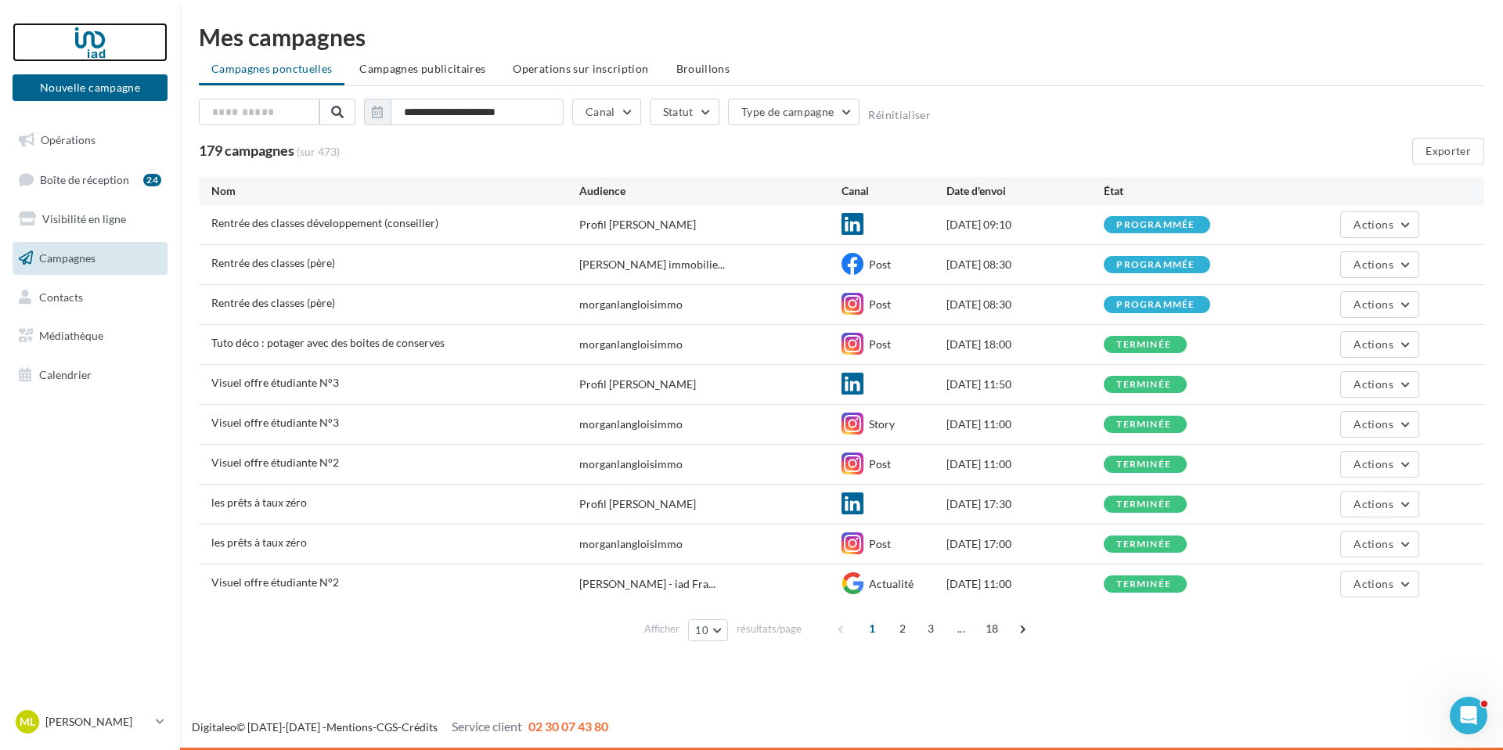
click at [85, 42] on div at bounding box center [89, 42] width 125 height 39
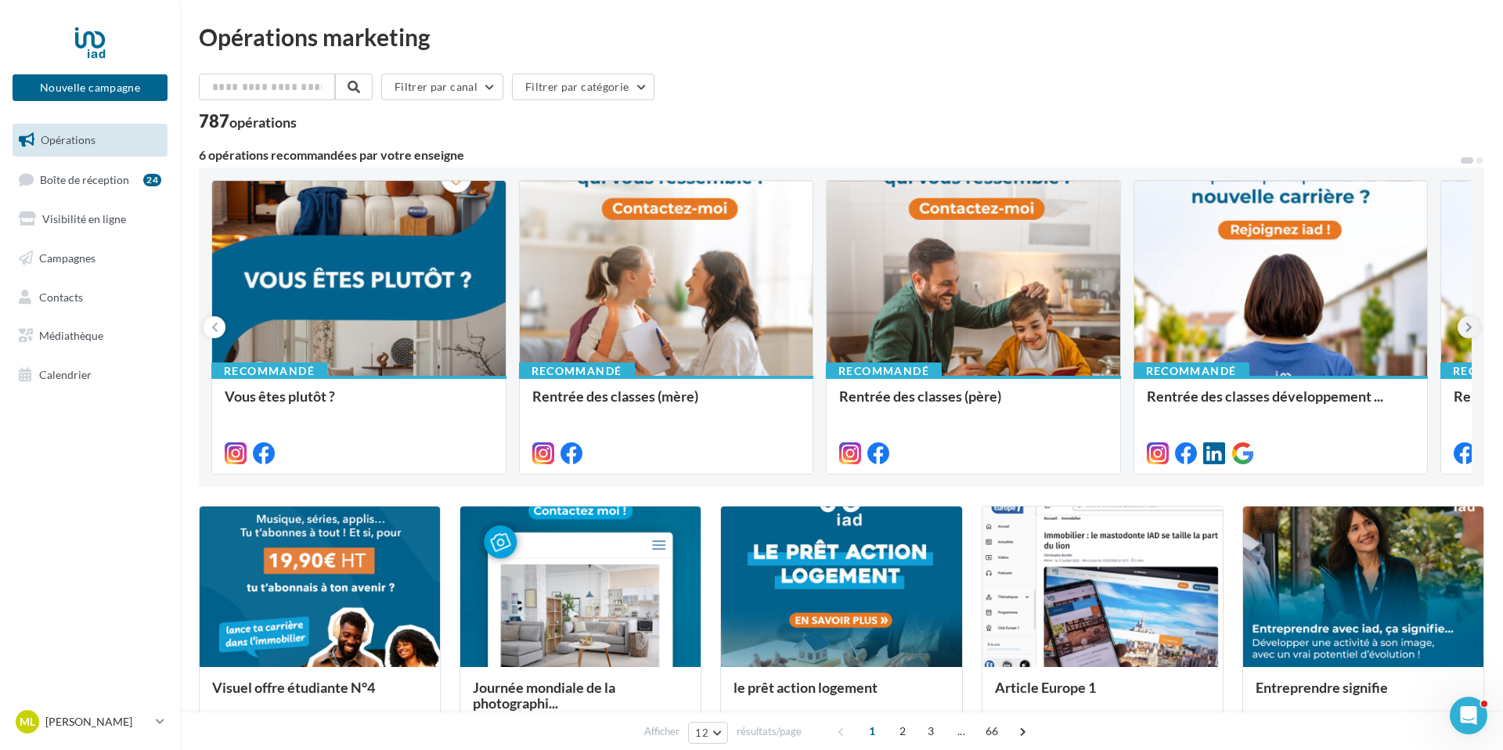
click at [1474, 331] on button at bounding box center [1468, 327] width 22 height 22
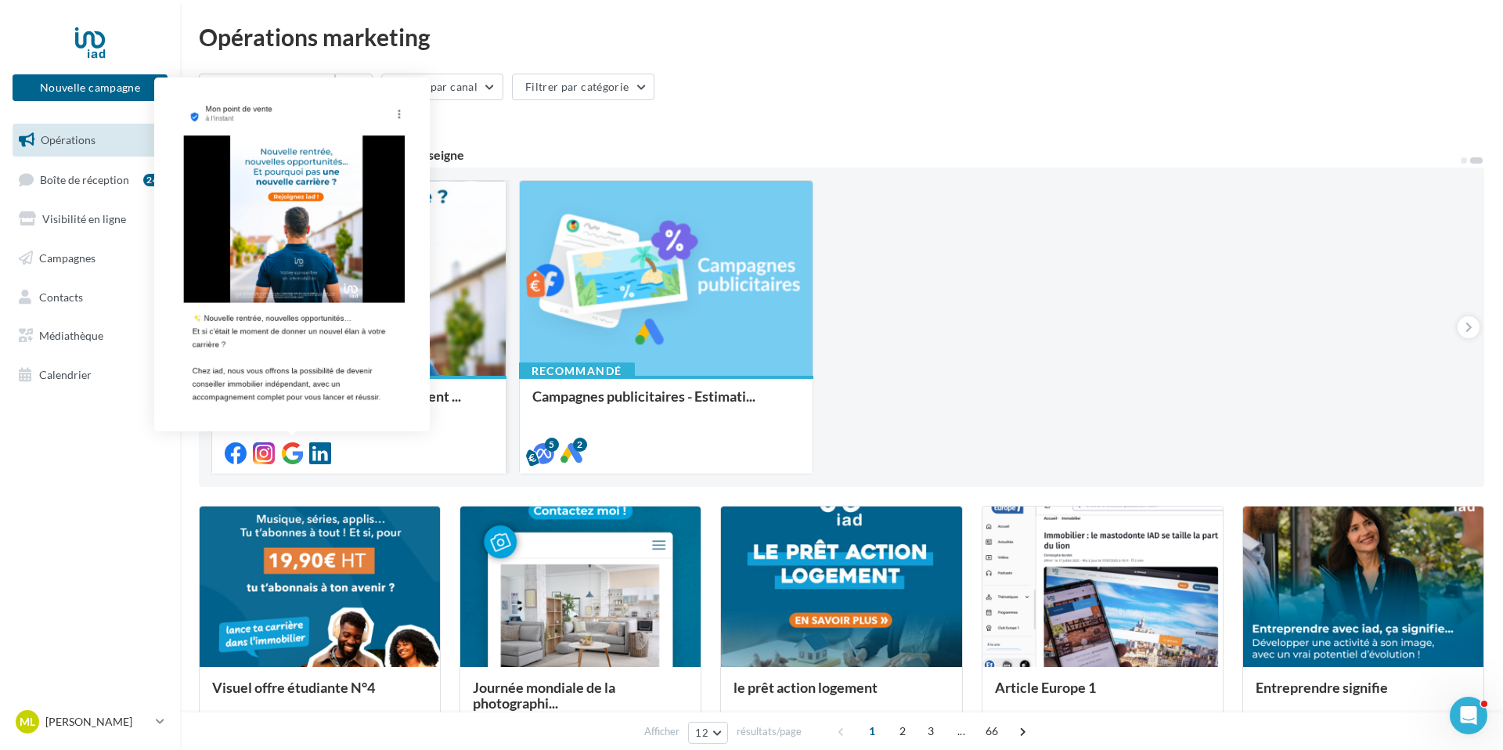
click at [292, 456] on icon at bounding box center [292, 453] width 22 height 22
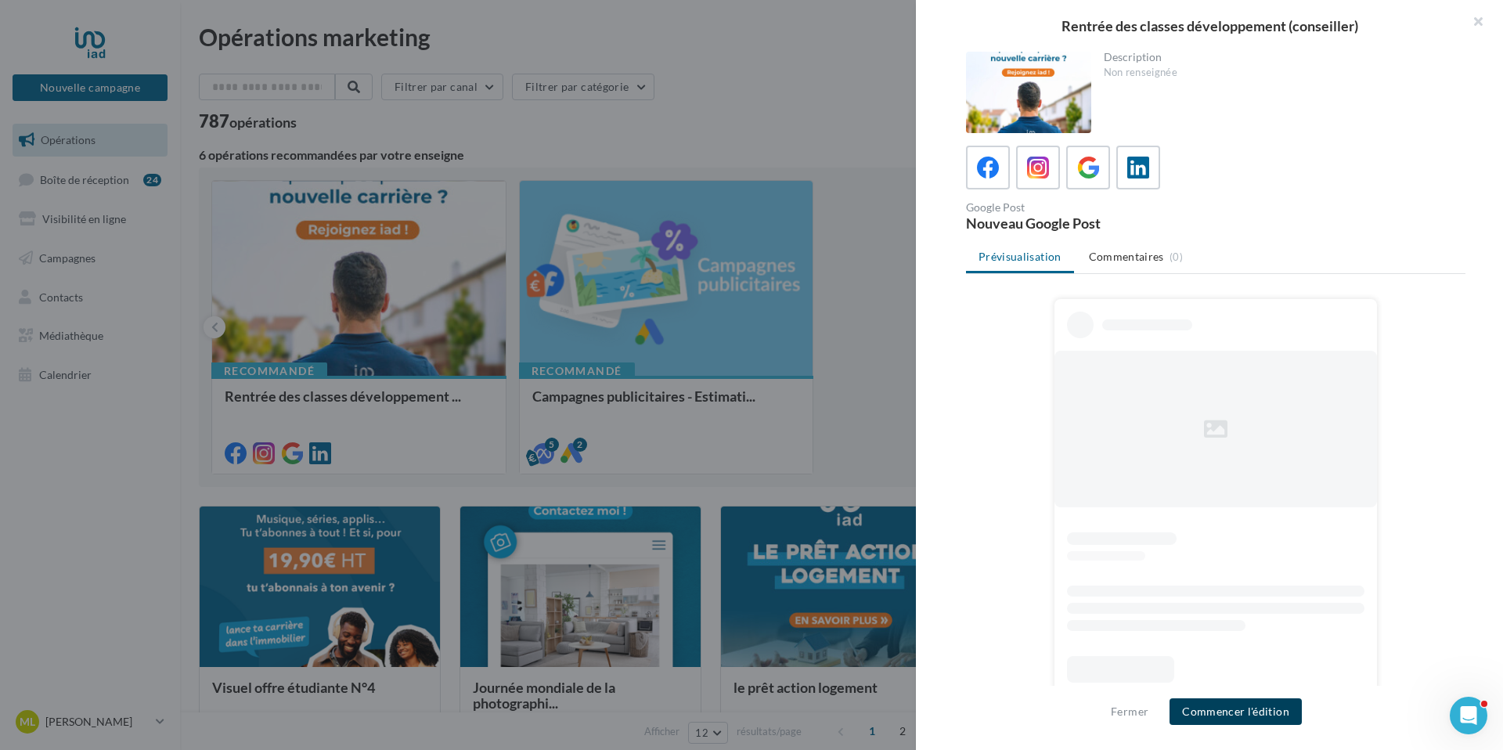
click at [1234, 714] on button "Commencer l'édition" at bounding box center [1235, 711] width 132 height 27
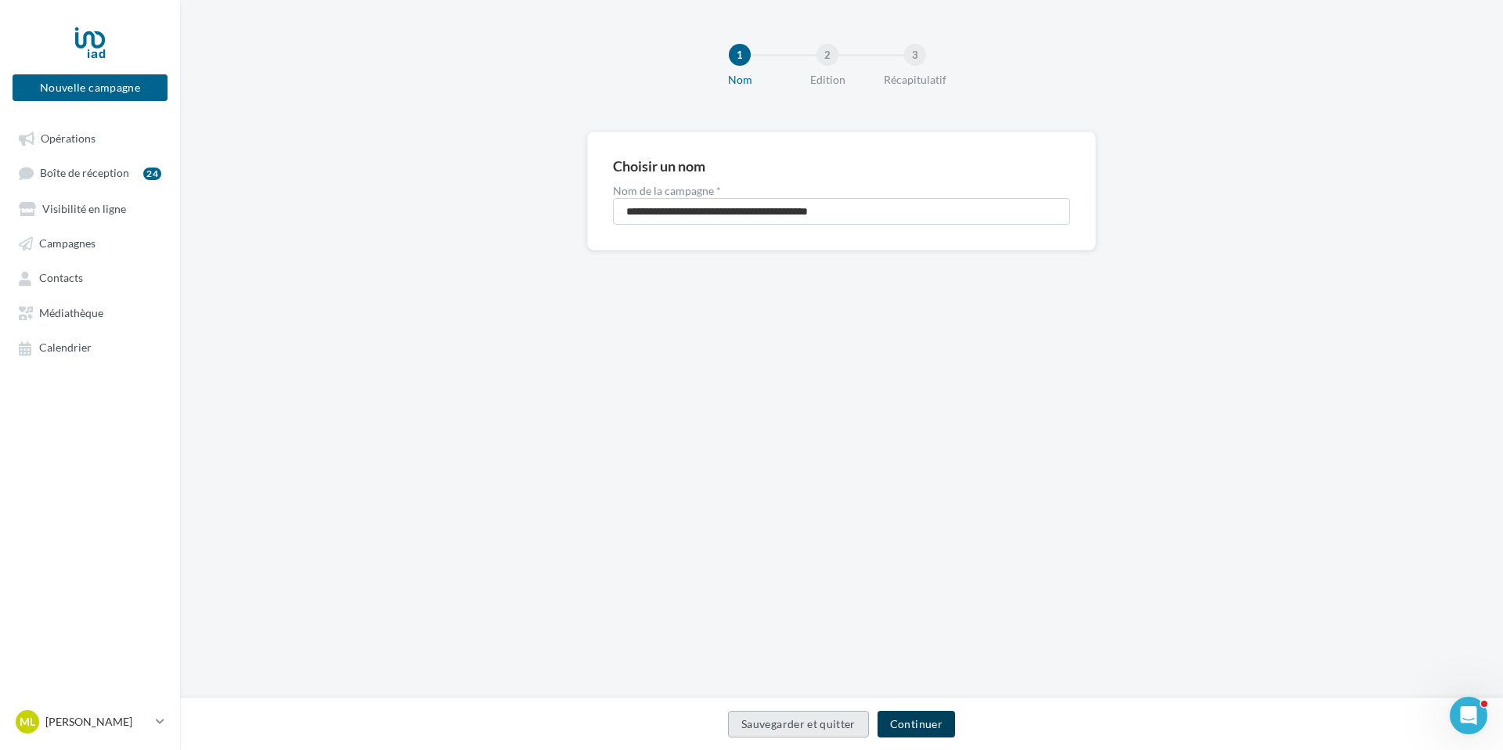
click at [904, 721] on button "Continuer" at bounding box center [915, 724] width 77 height 27
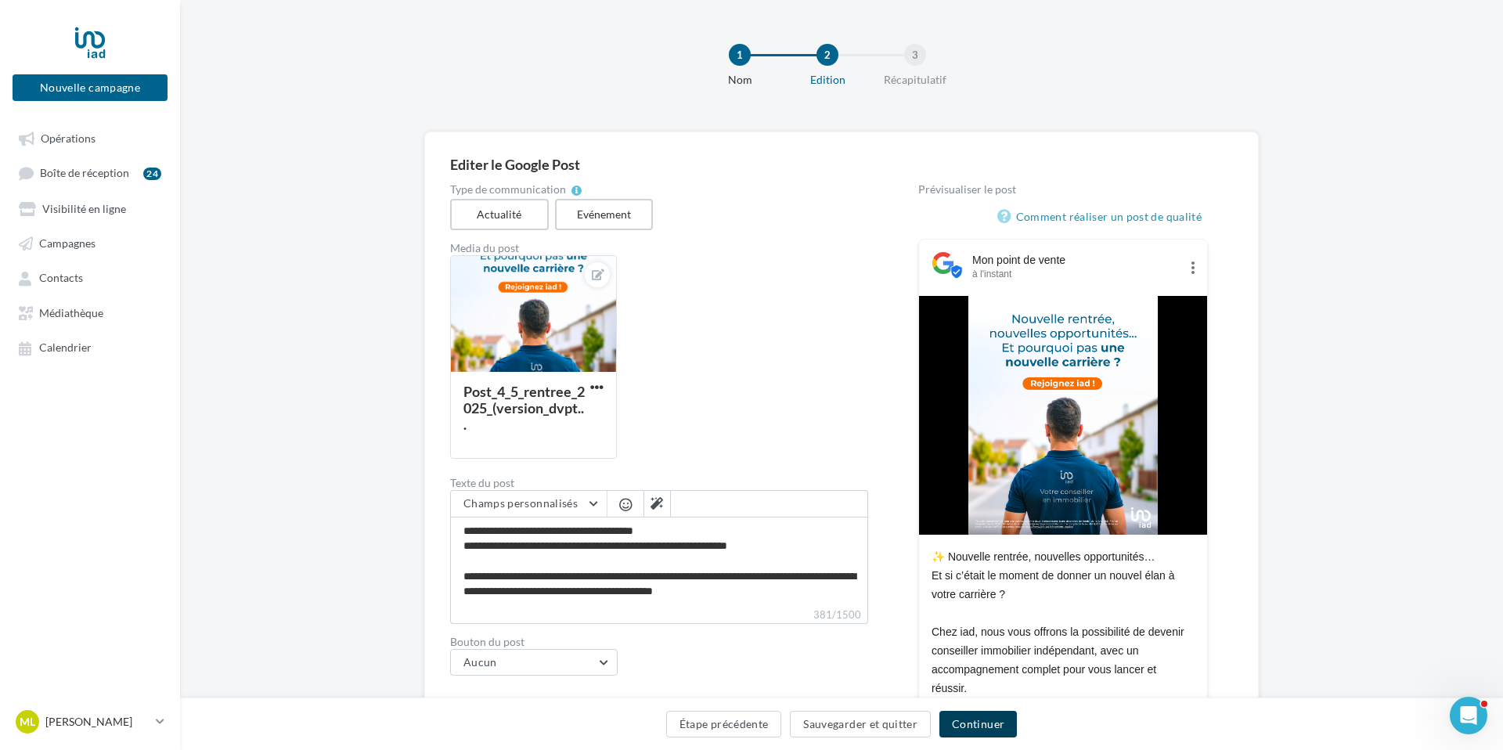
click at [985, 722] on button "Continuer" at bounding box center [977, 724] width 77 height 27
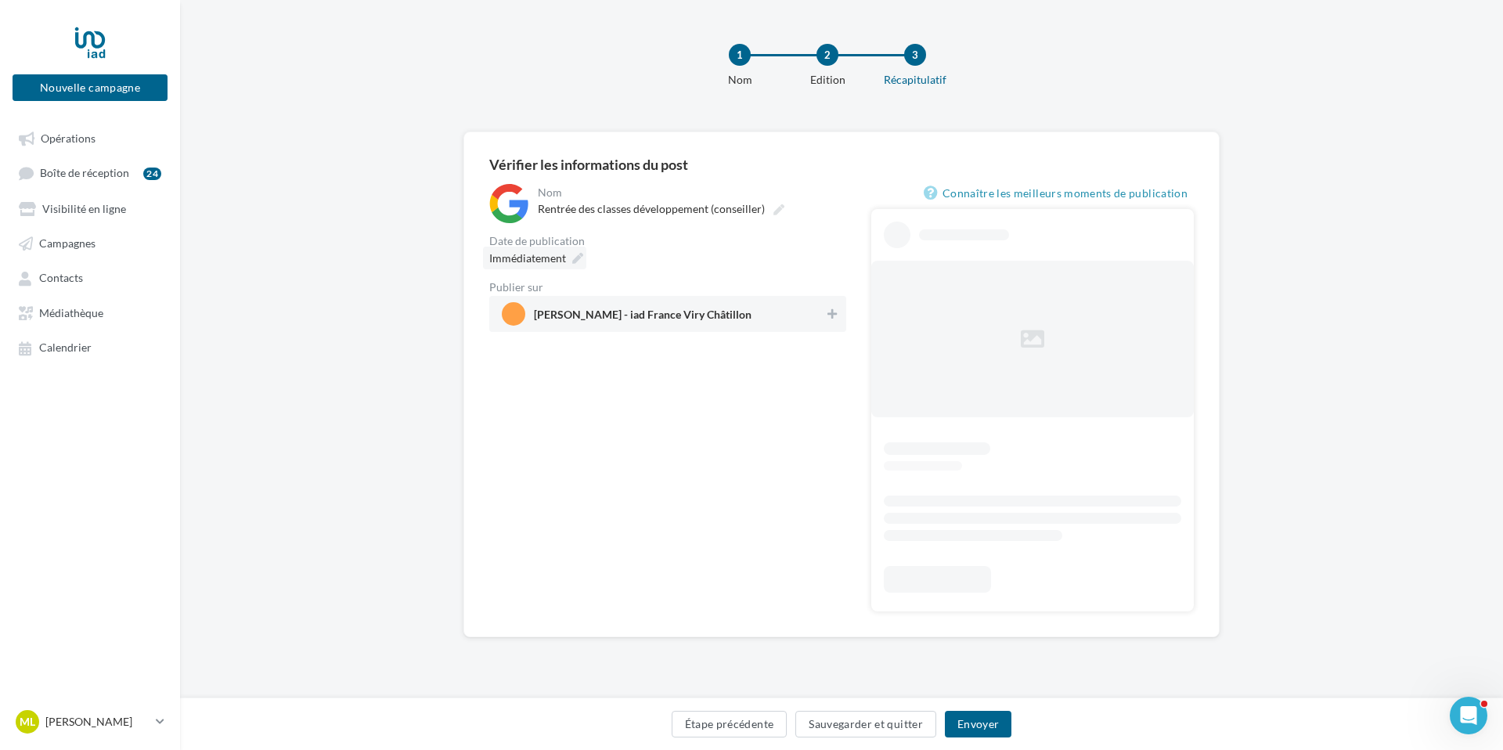
click at [579, 261] on icon at bounding box center [577, 258] width 11 height 11
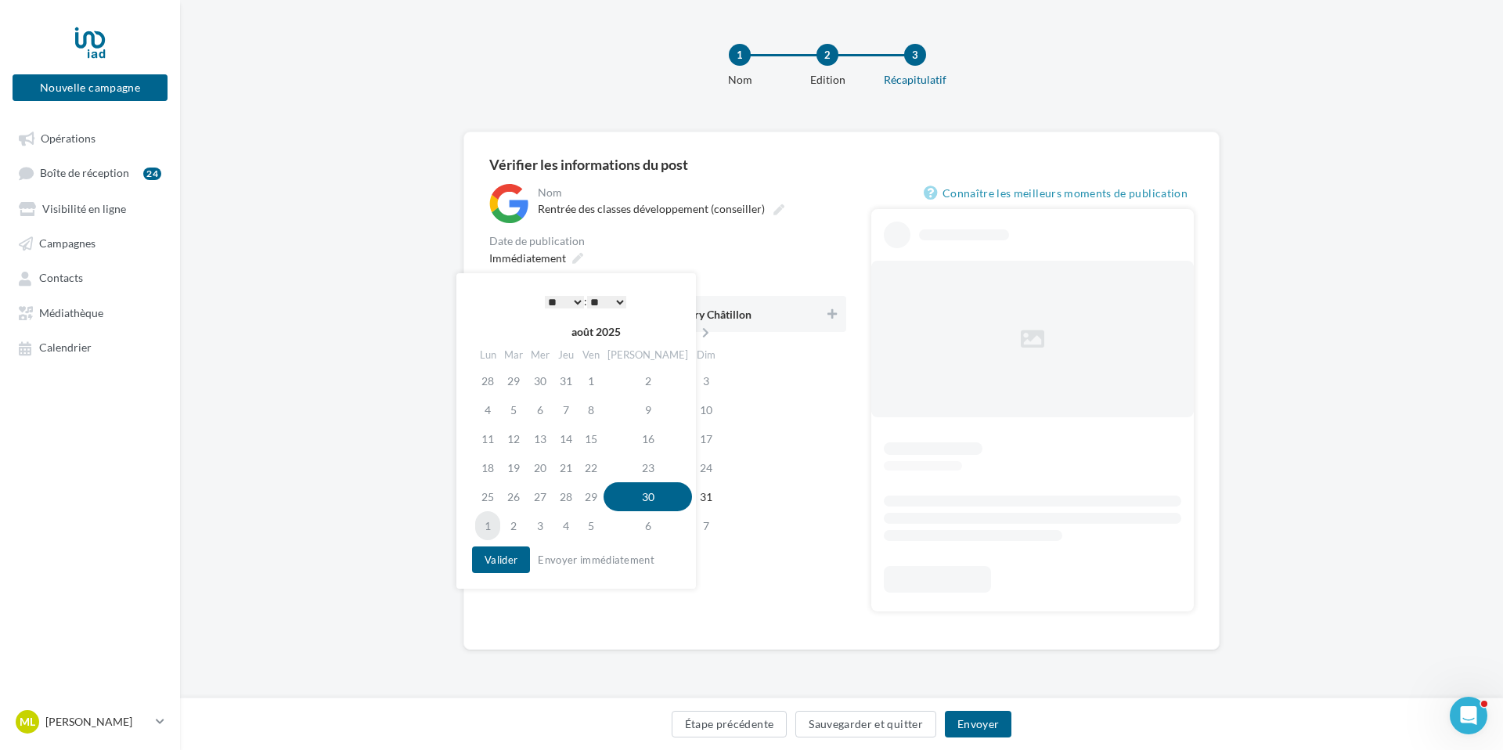
click at [493, 524] on td "1" at bounding box center [487, 525] width 25 height 29
click at [555, 298] on select "* * * * * * * * * * ** ** ** ** ** ** ** ** ** ** ** ** ** **" at bounding box center [564, 302] width 39 height 13
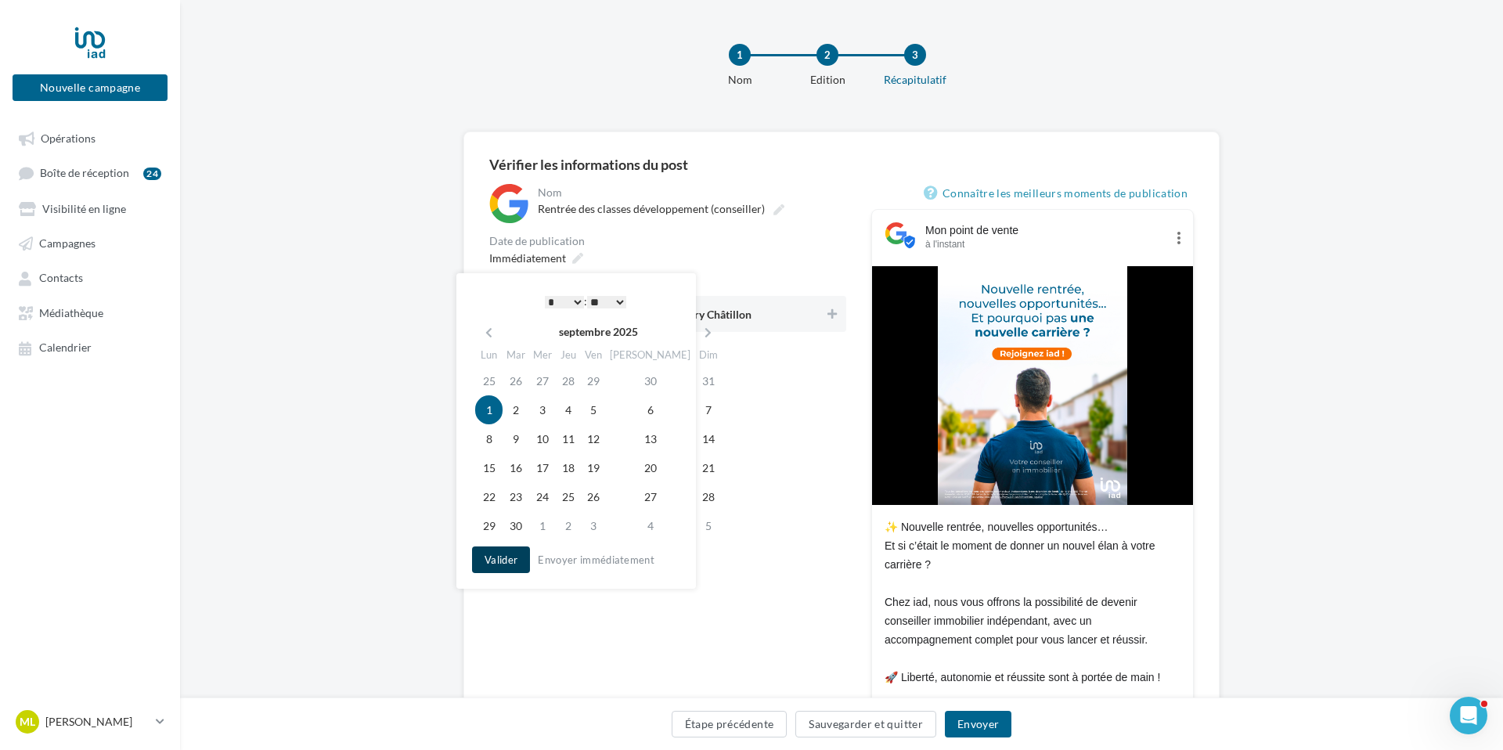
click at [502, 559] on button "Valider" at bounding box center [501, 559] width 58 height 27
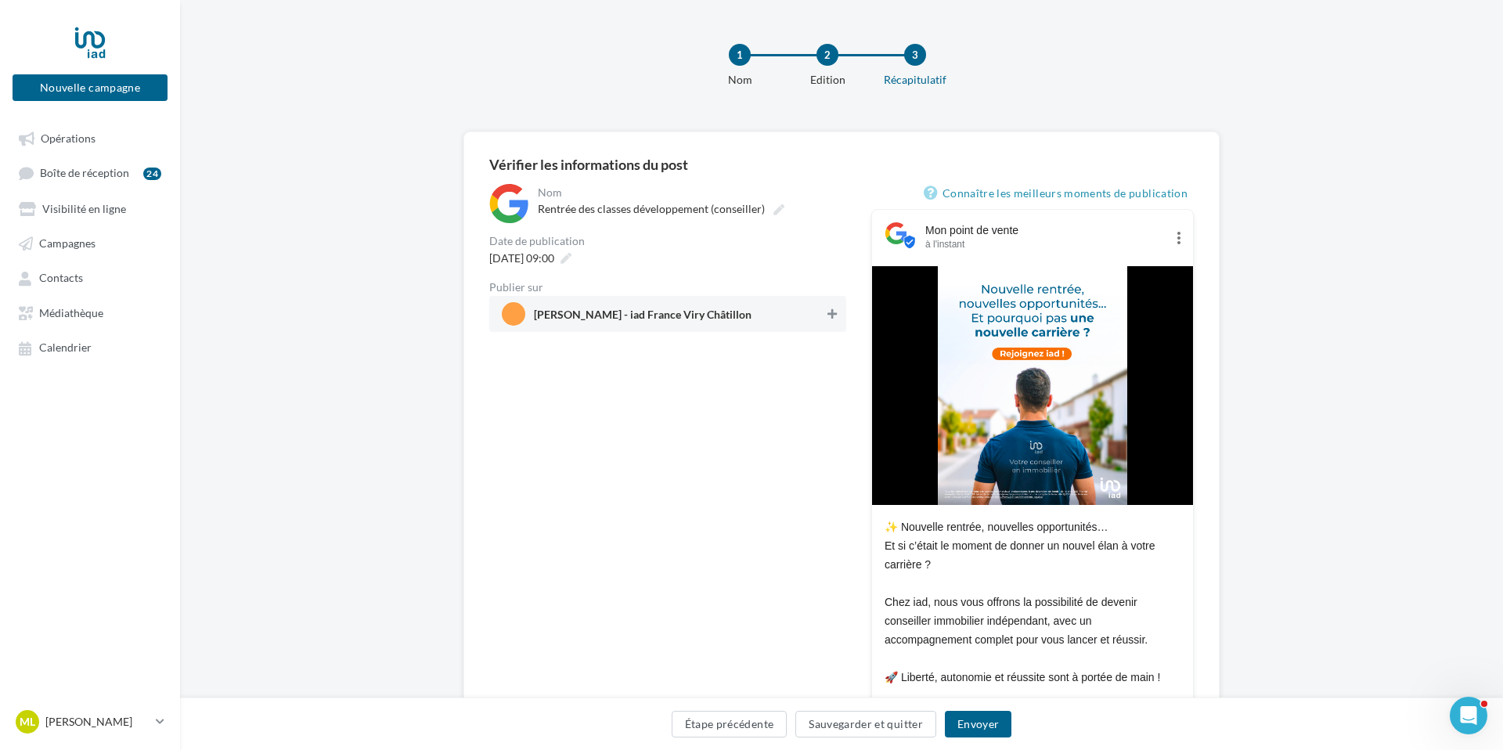
click at [822, 314] on span "[PERSON_NAME] - iad France Viry Châtillon" at bounding box center [663, 313] width 322 height 23
click at [1000, 726] on button "Envoyer" at bounding box center [978, 724] width 67 height 27
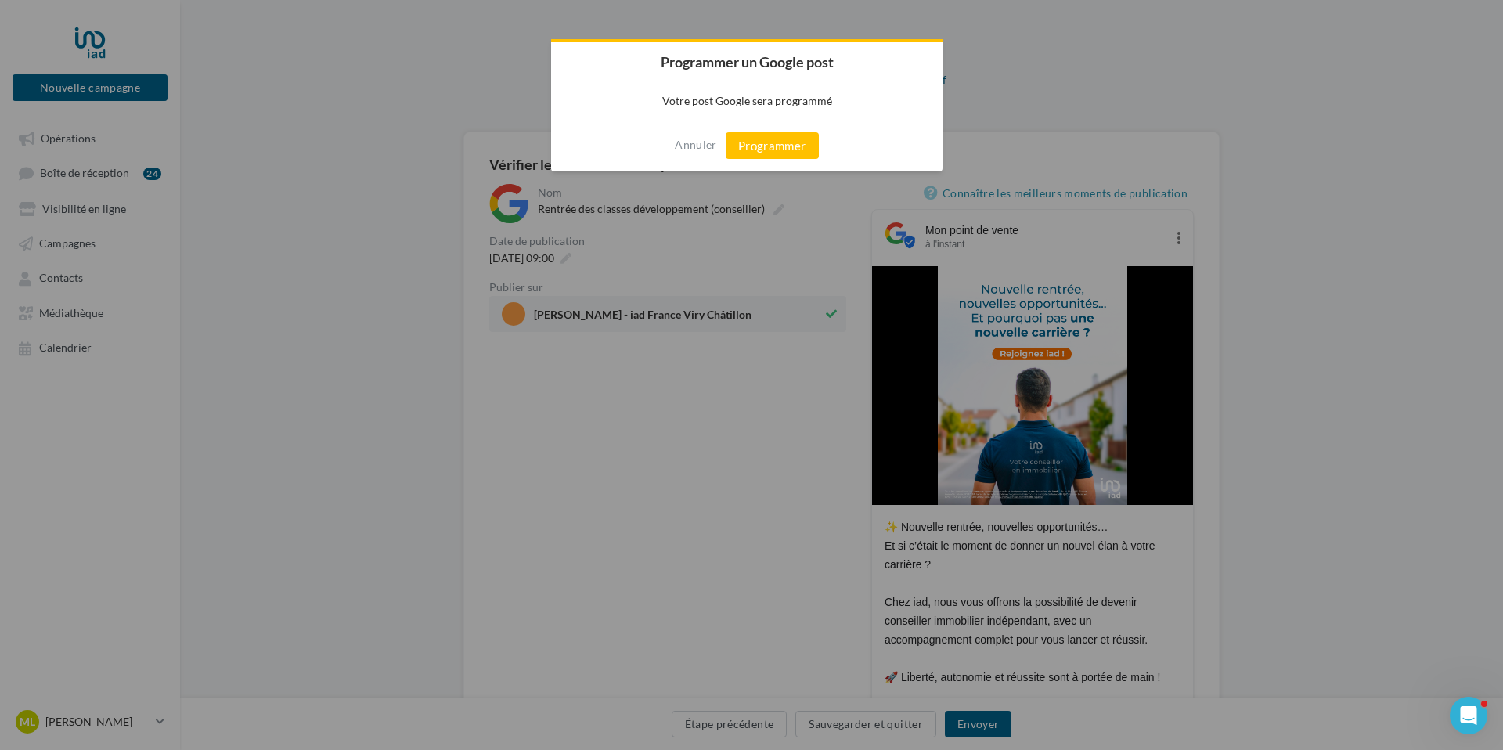
drag, startPoint x: 784, startPoint y: 151, endPoint x: 790, endPoint y: 168, distance: 18.3
click at [784, 152] on button "Programmer" at bounding box center [771, 145] width 93 height 27
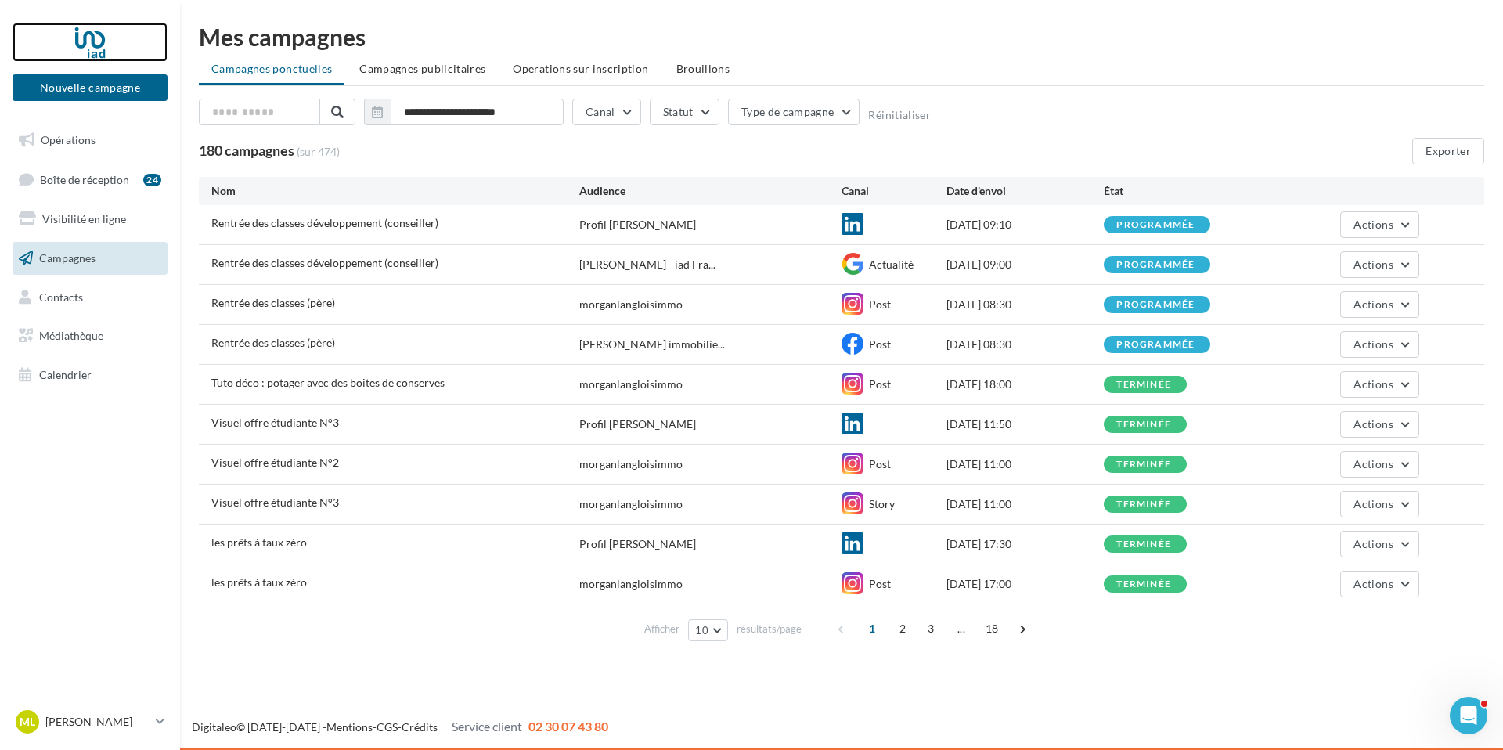
drag, startPoint x: 0, startPoint y: 0, endPoint x: 99, endPoint y: 49, distance: 110.2
click at [99, 49] on div at bounding box center [89, 42] width 125 height 39
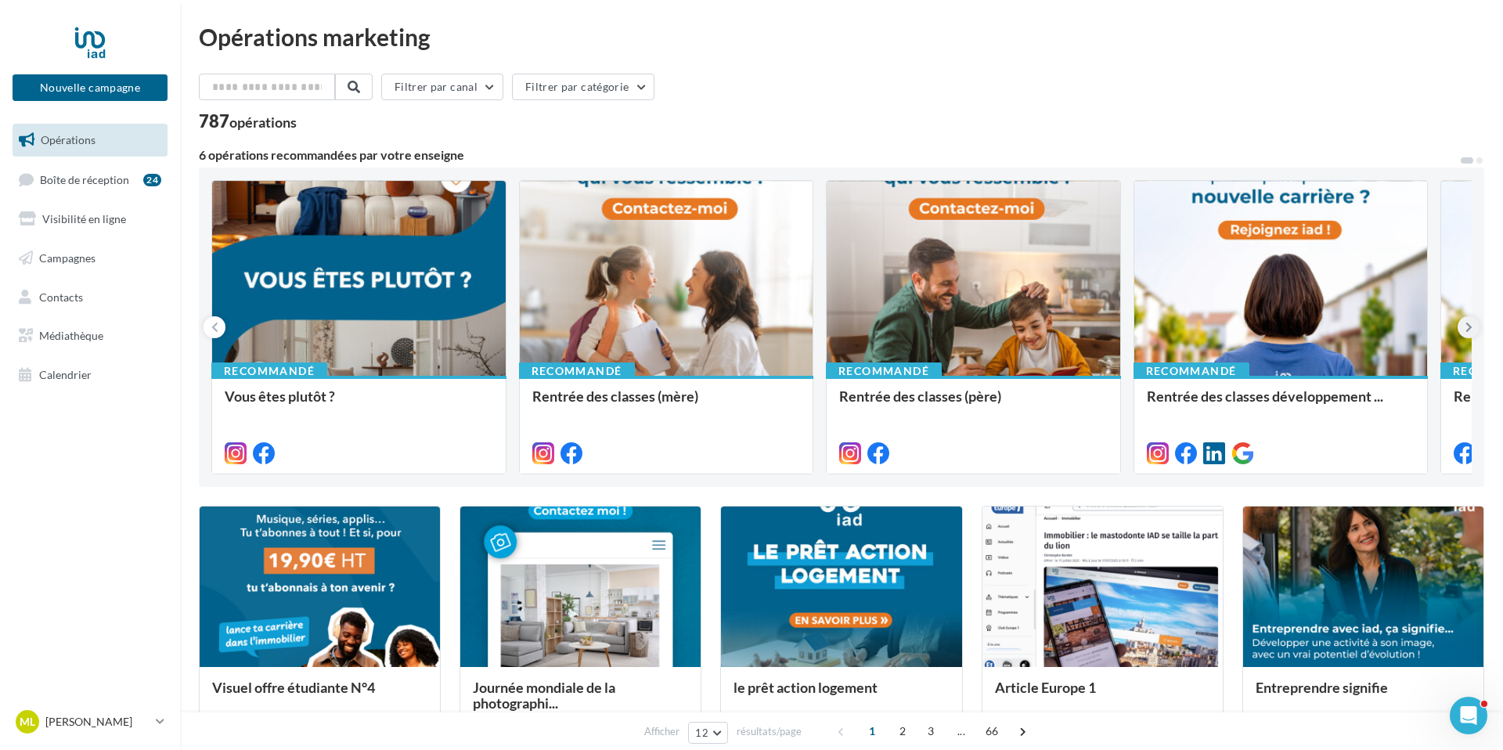
click at [1467, 325] on icon at bounding box center [1468, 327] width 7 height 16
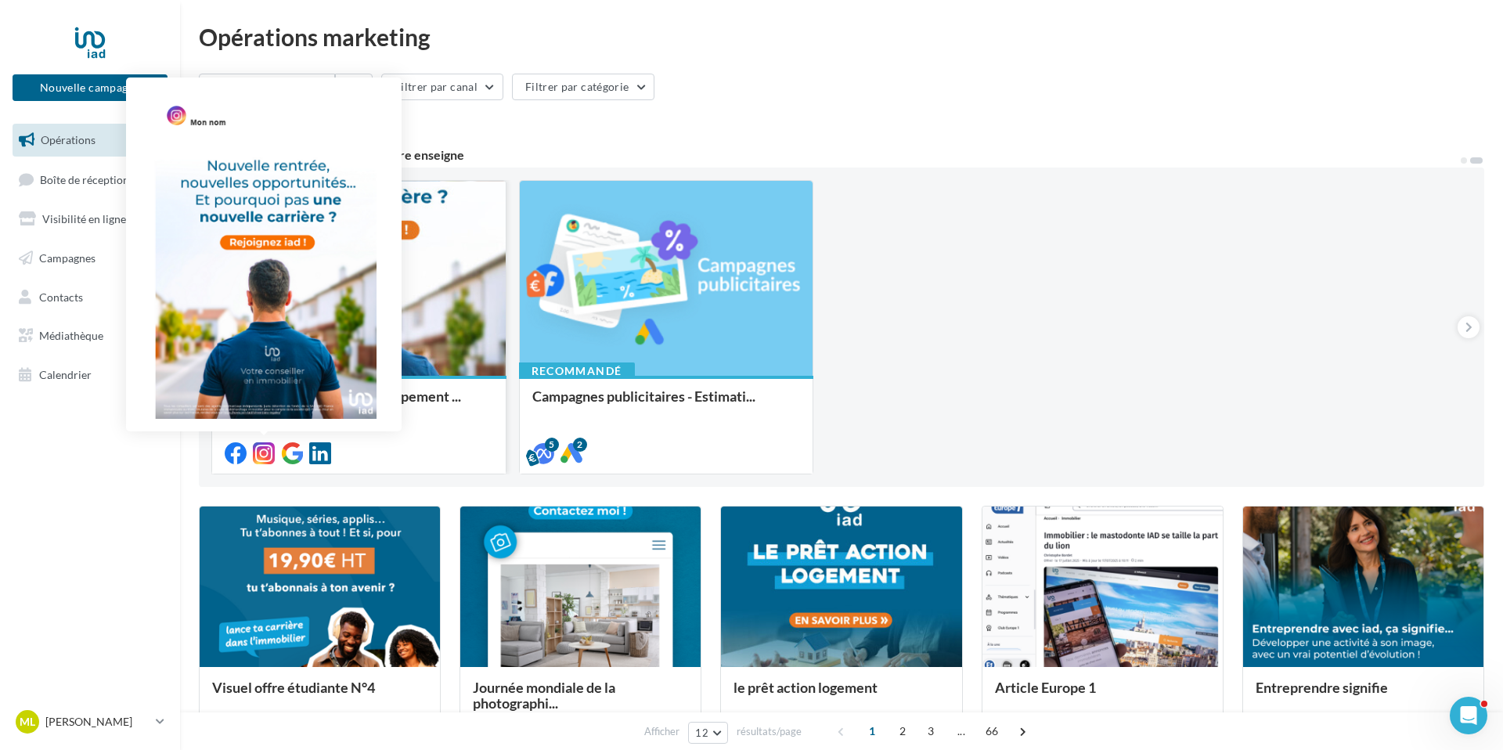
click at [266, 448] on icon at bounding box center [264, 453] width 22 height 22
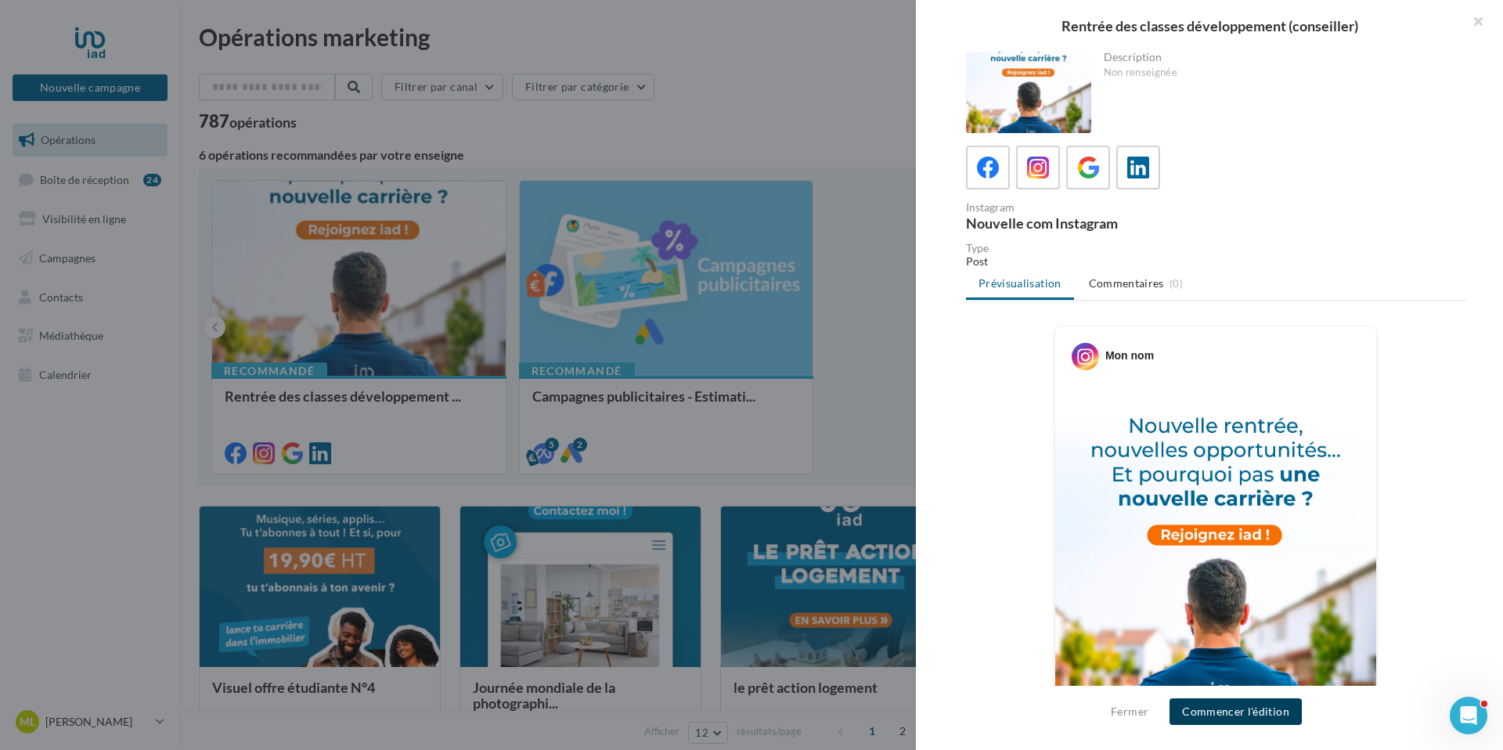
click at [1231, 710] on button "Commencer l'édition" at bounding box center [1235, 711] width 132 height 27
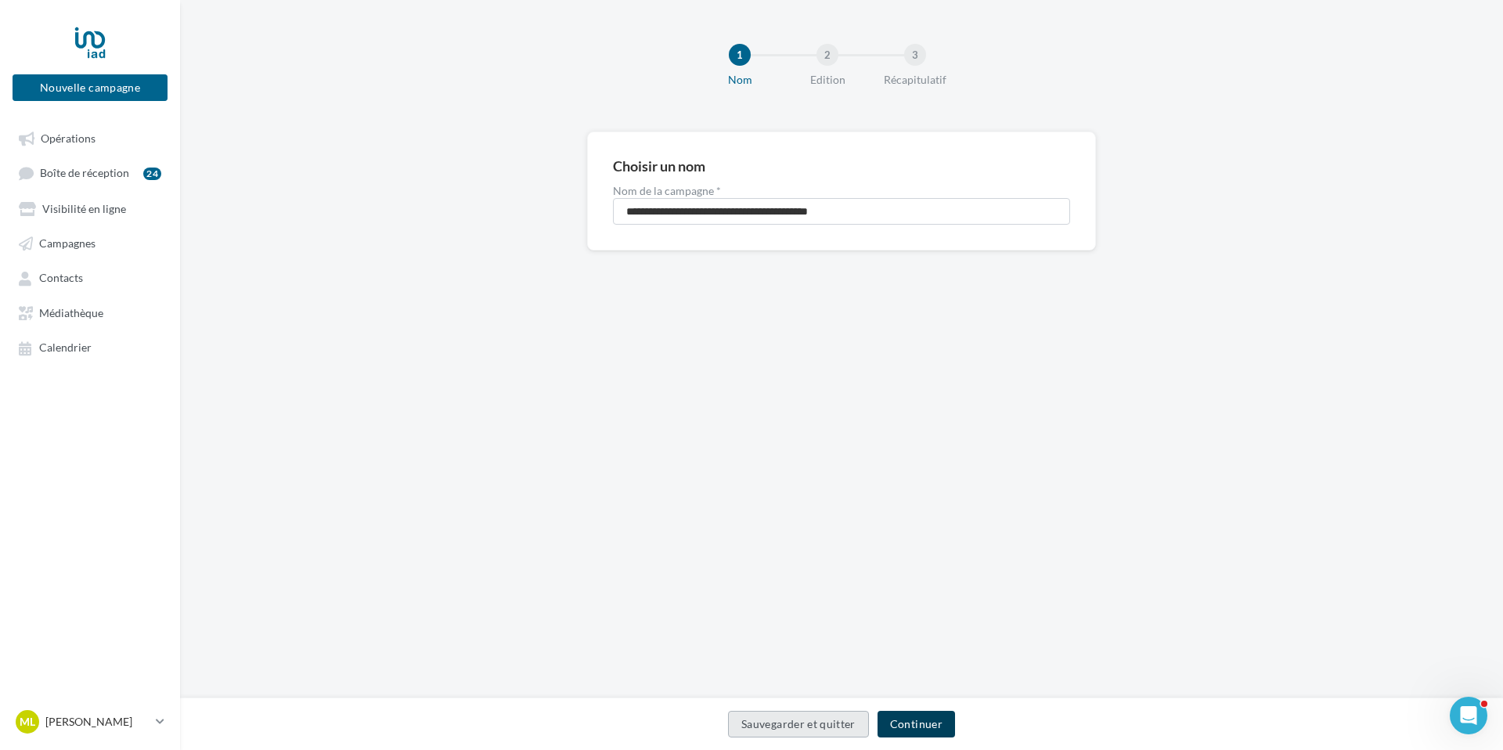
click at [903, 727] on button "Continuer" at bounding box center [915, 724] width 77 height 27
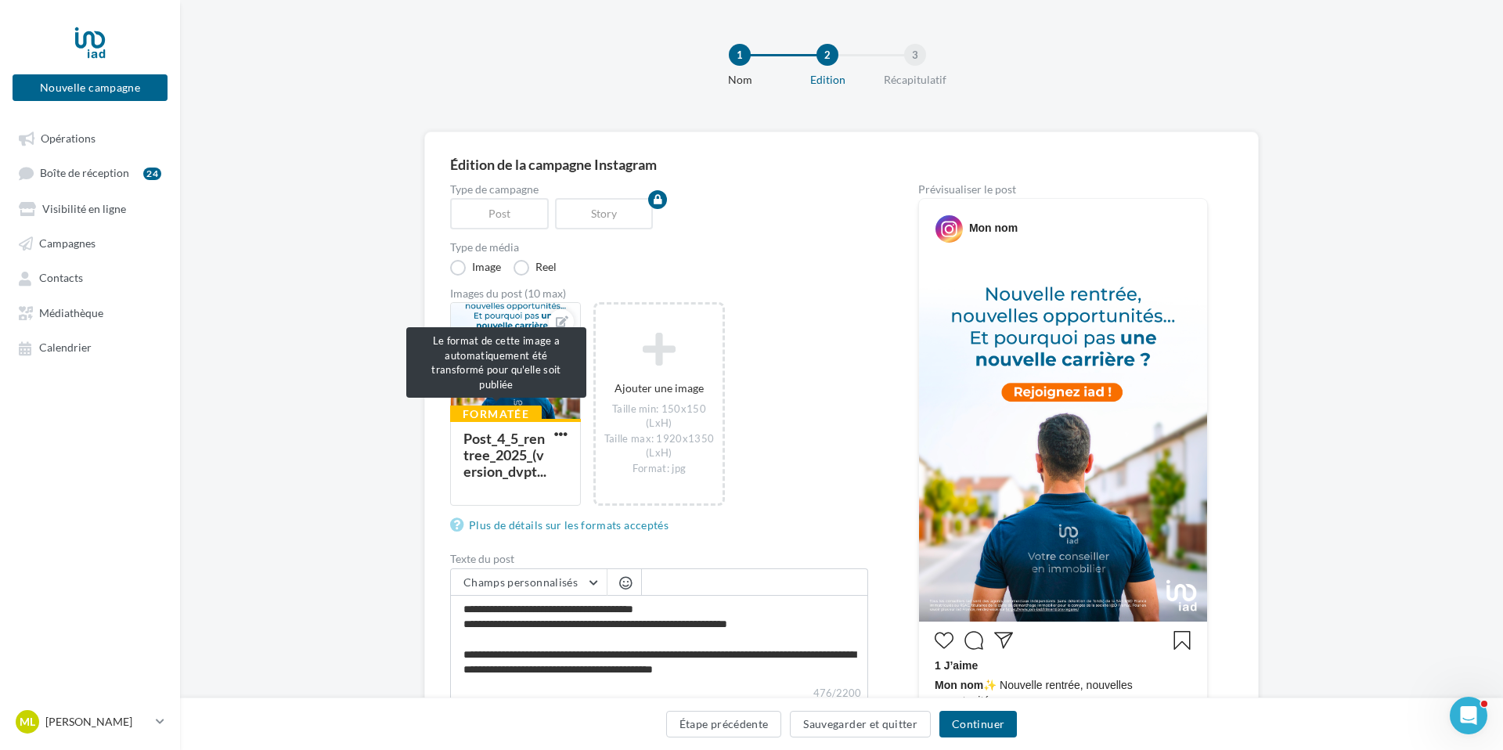
scroll to position [0, 1]
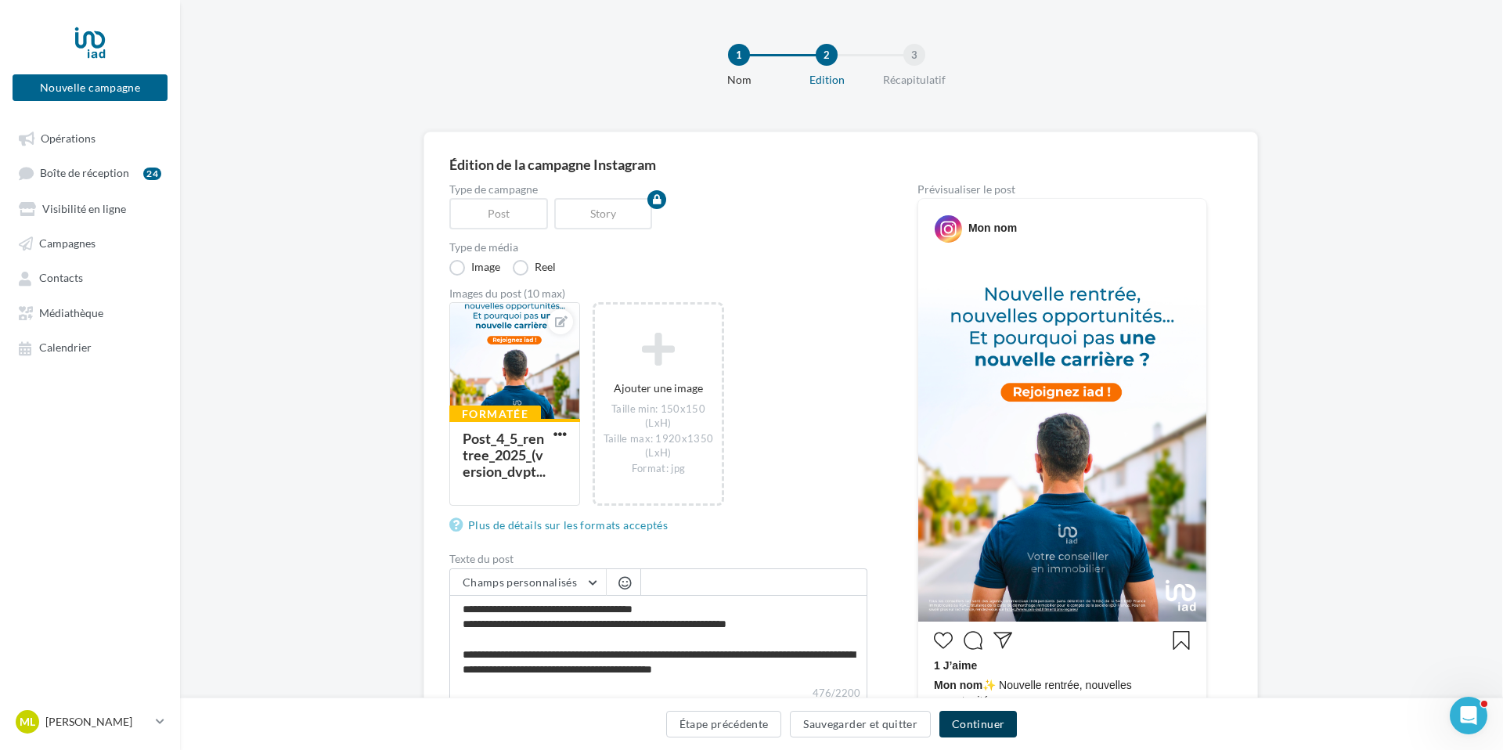
click at [970, 726] on button "Continuer" at bounding box center [977, 724] width 77 height 27
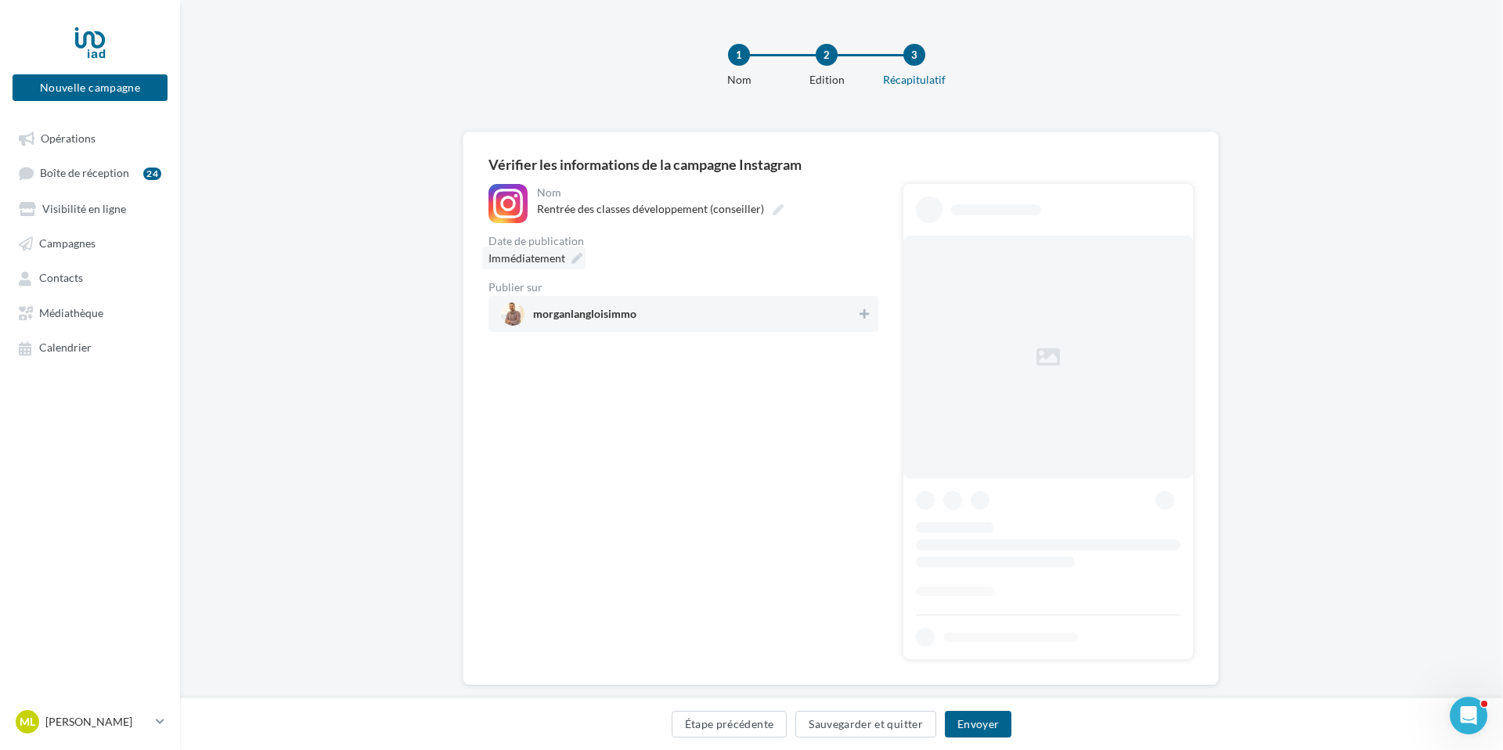
click at [582, 256] on div "Immédiatement" at bounding box center [533, 258] width 103 height 23
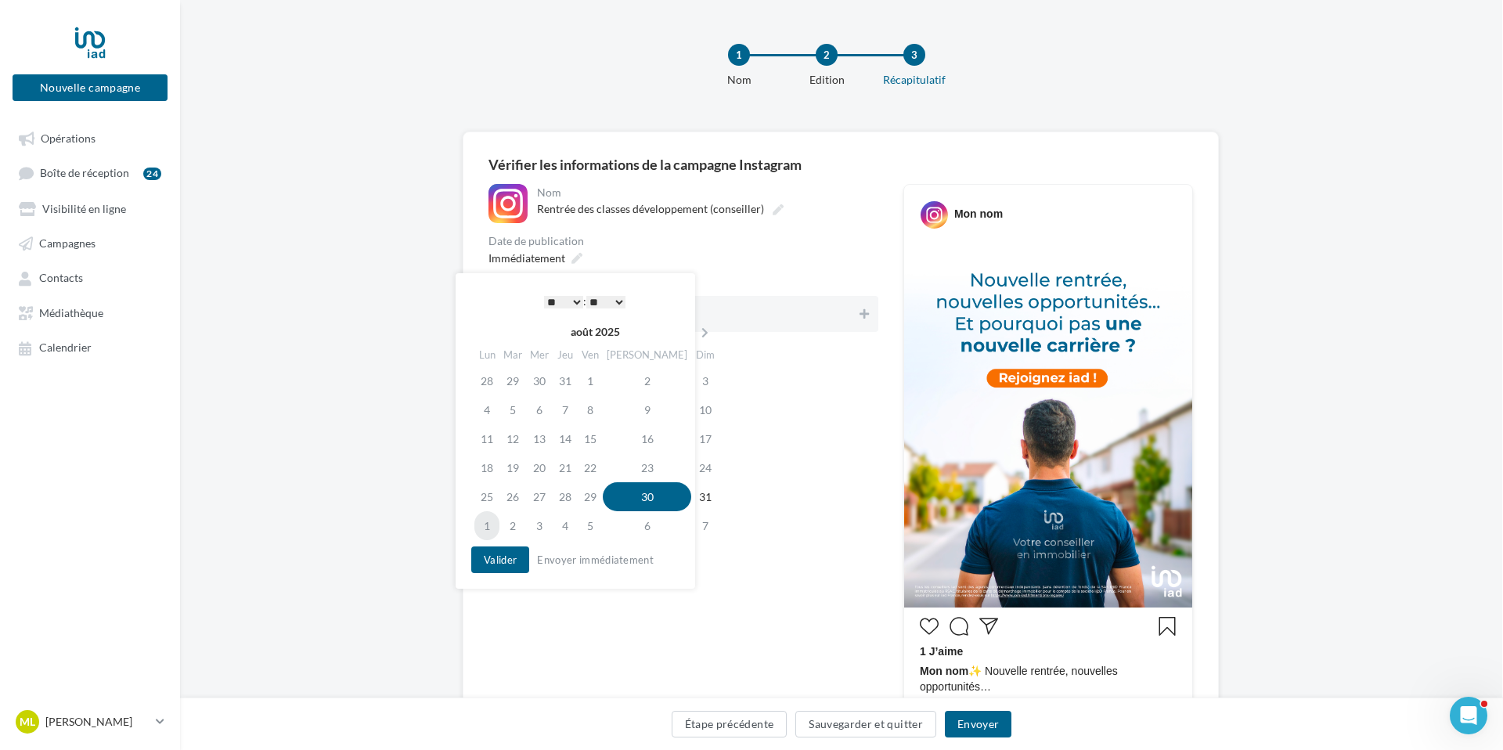
click at [491, 520] on td "1" at bounding box center [486, 525] width 25 height 29
click at [557, 304] on select "* * * * * * * * * * ** ** ** ** ** ** ** ** ** ** ** ** ** **" at bounding box center [563, 302] width 39 height 13
click at [510, 562] on button "Valider" at bounding box center [500, 559] width 58 height 27
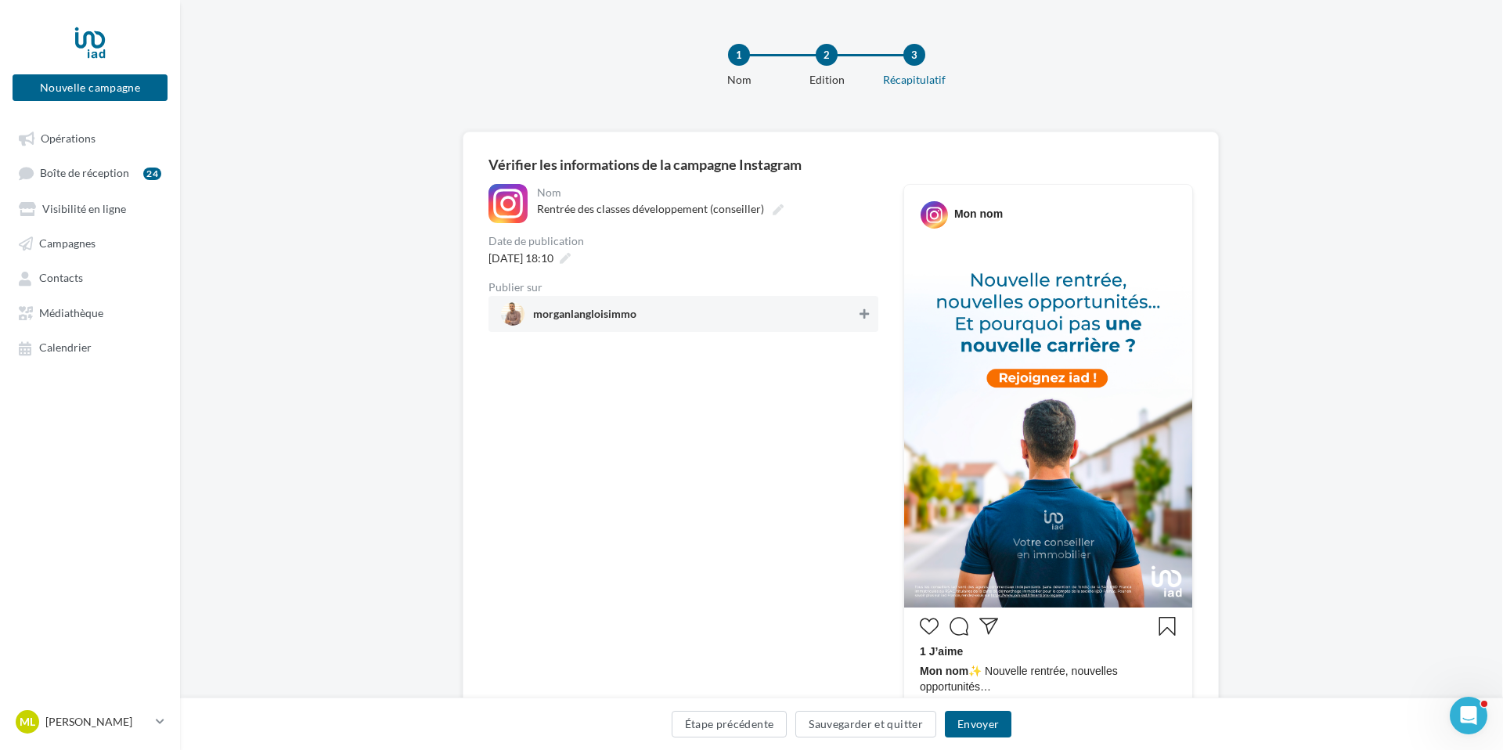
click at [863, 313] on icon at bounding box center [863, 313] width 9 height 11
click at [977, 723] on button "Envoyer" at bounding box center [978, 724] width 67 height 27
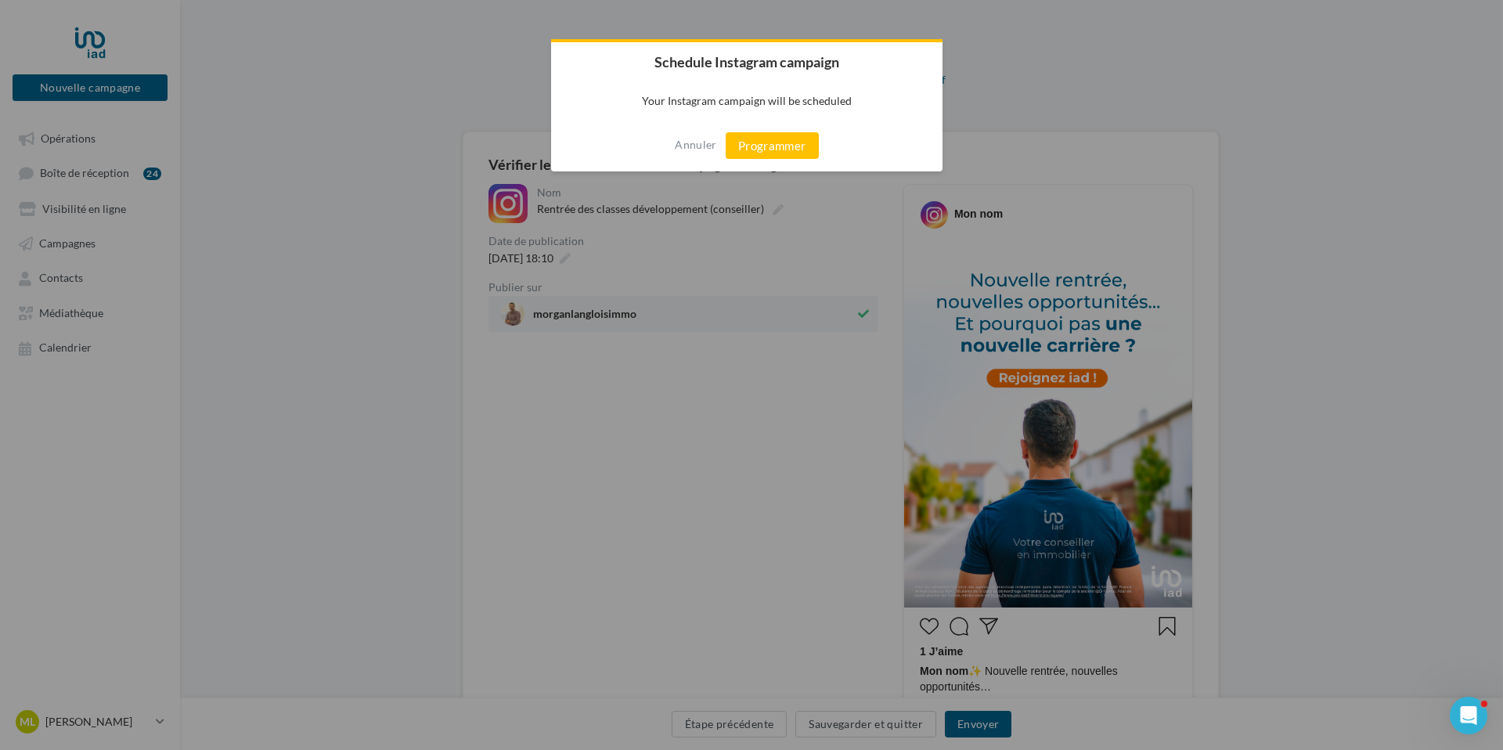
click at [775, 146] on button "Programmer" at bounding box center [771, 145] width 93 height 27
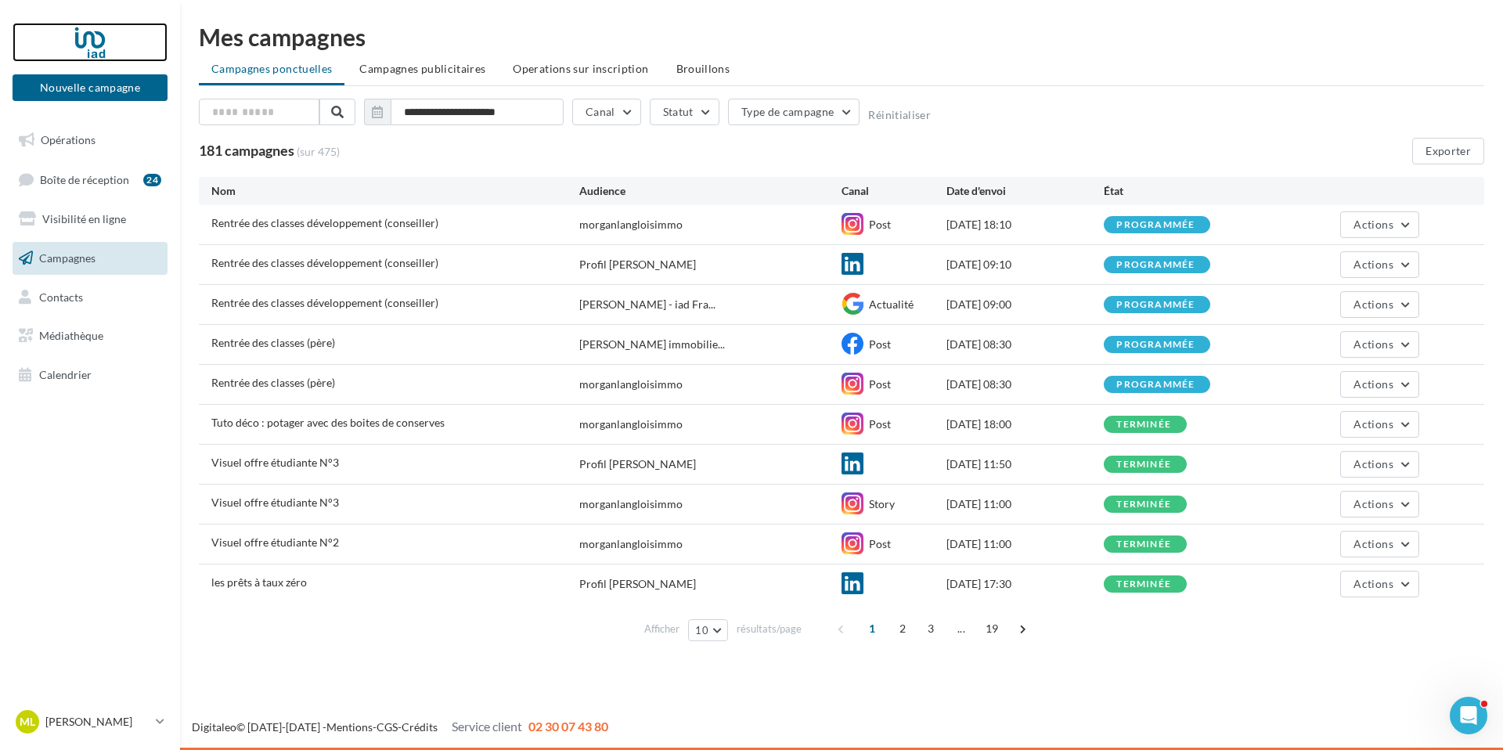
click at [99, 40] on div at bounding box center [89, 42] width 125 height 39
